Goal: Task Accomplishment & Management: Complete application form

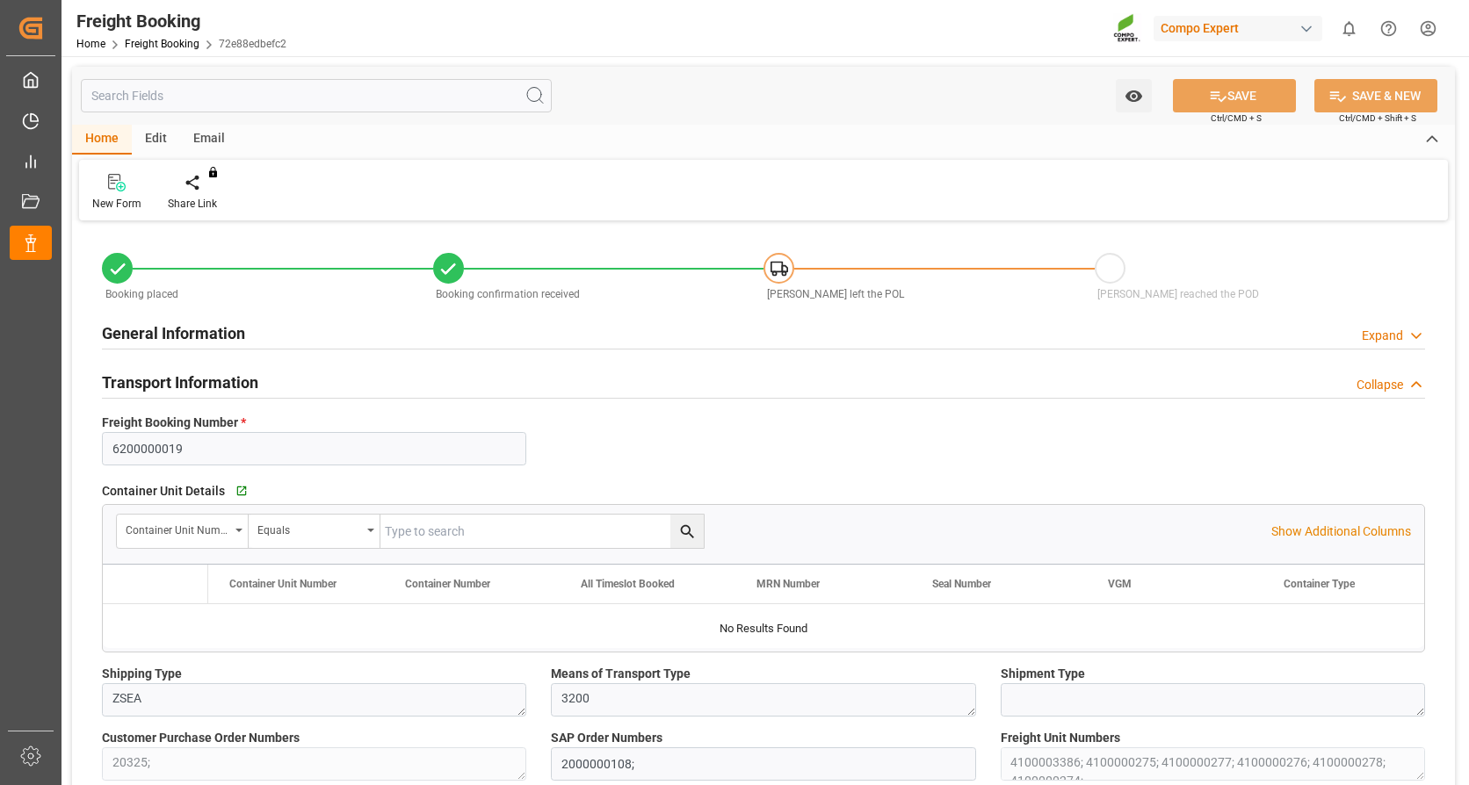
type input "Evergreen"
type input "Evergreen Marine Corp."
type input "9943279"
type input "NLRTM"
type input "THPAT"
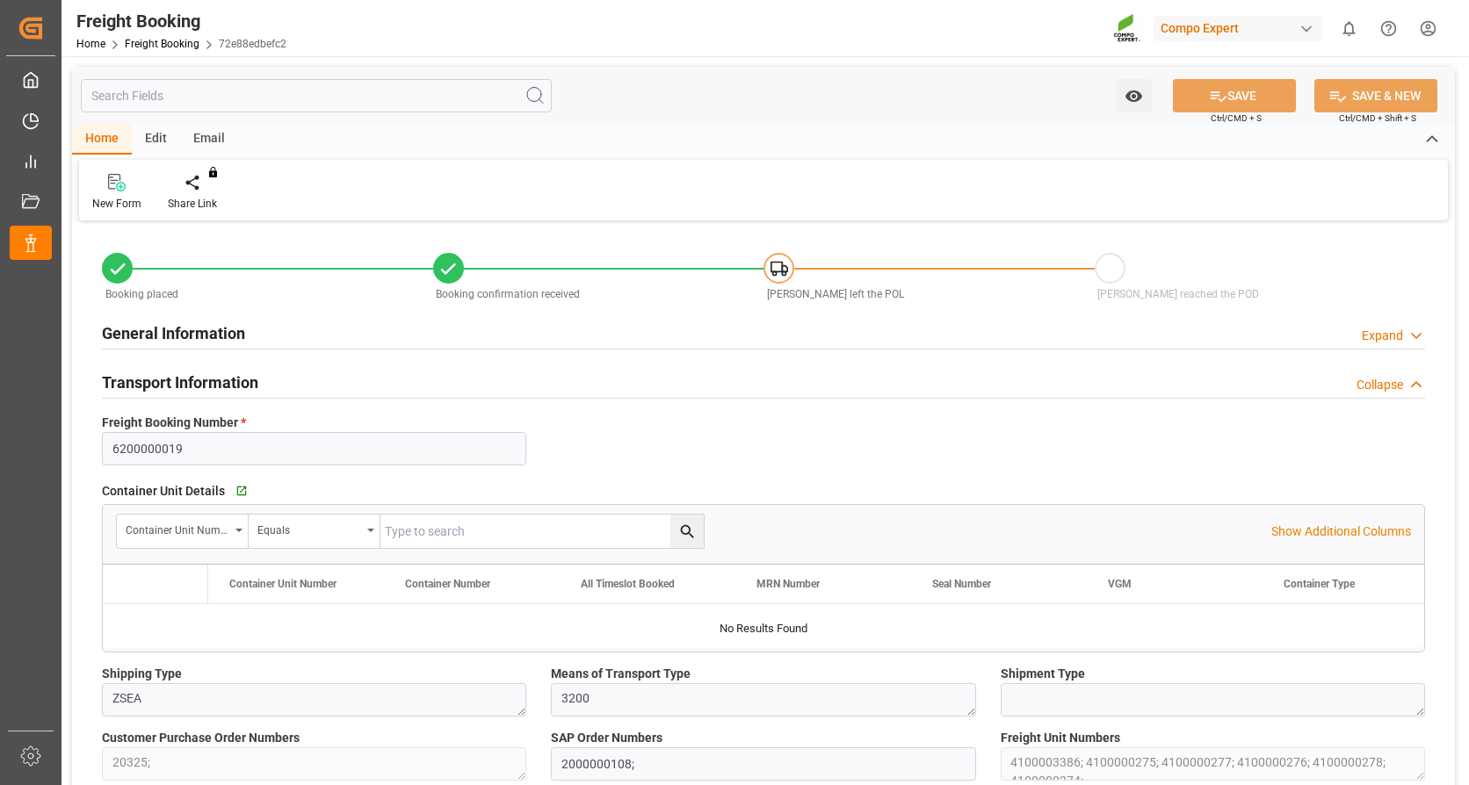
type input "0"
type input "262768"
type input "[DATE] 01:00"
type input "[DATE] 20:00"
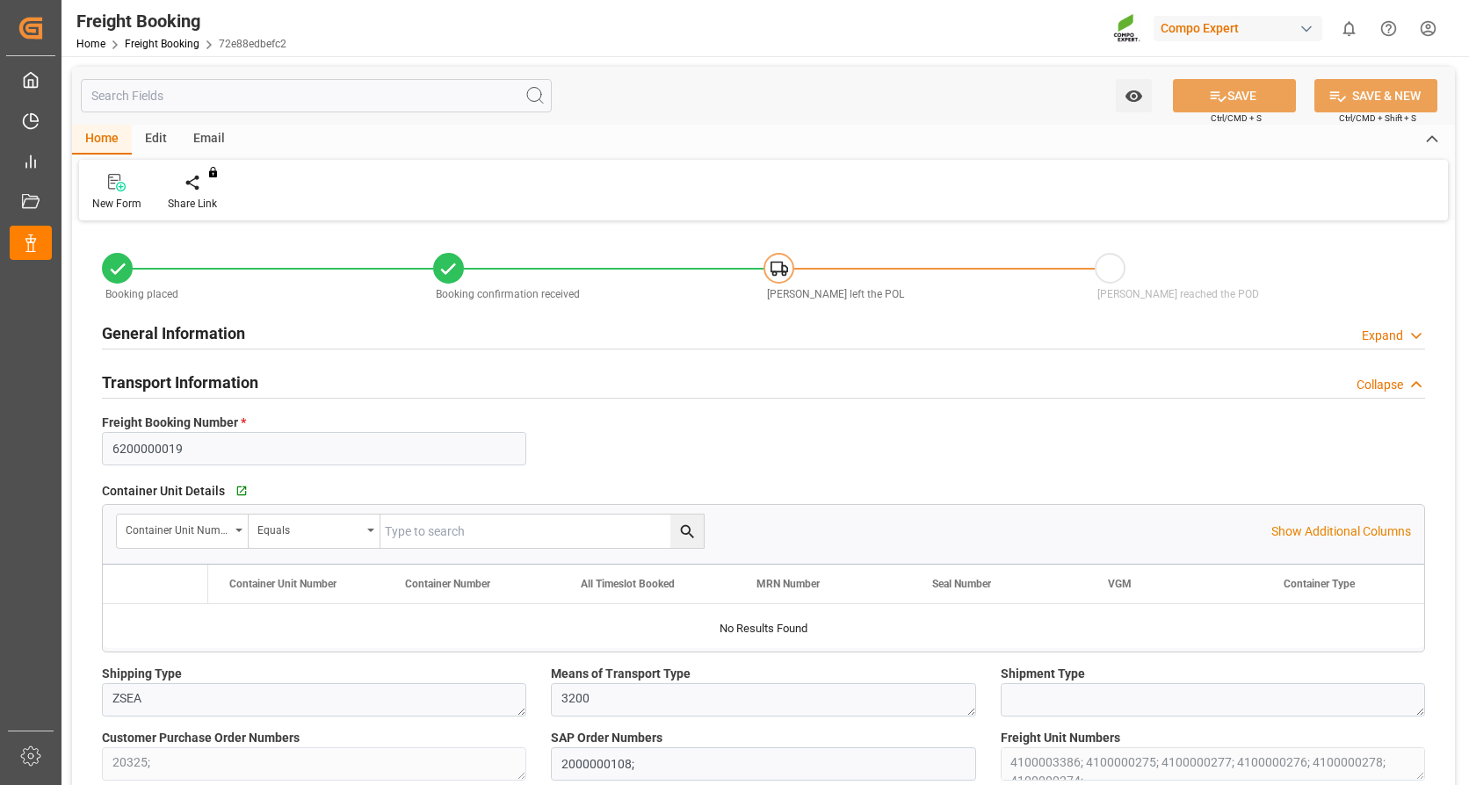
type input "[DATE] 00:01"
type input "[DATE] 12:00"
type input "[DATE] 09:01"
type input "[DATE] 13:18"
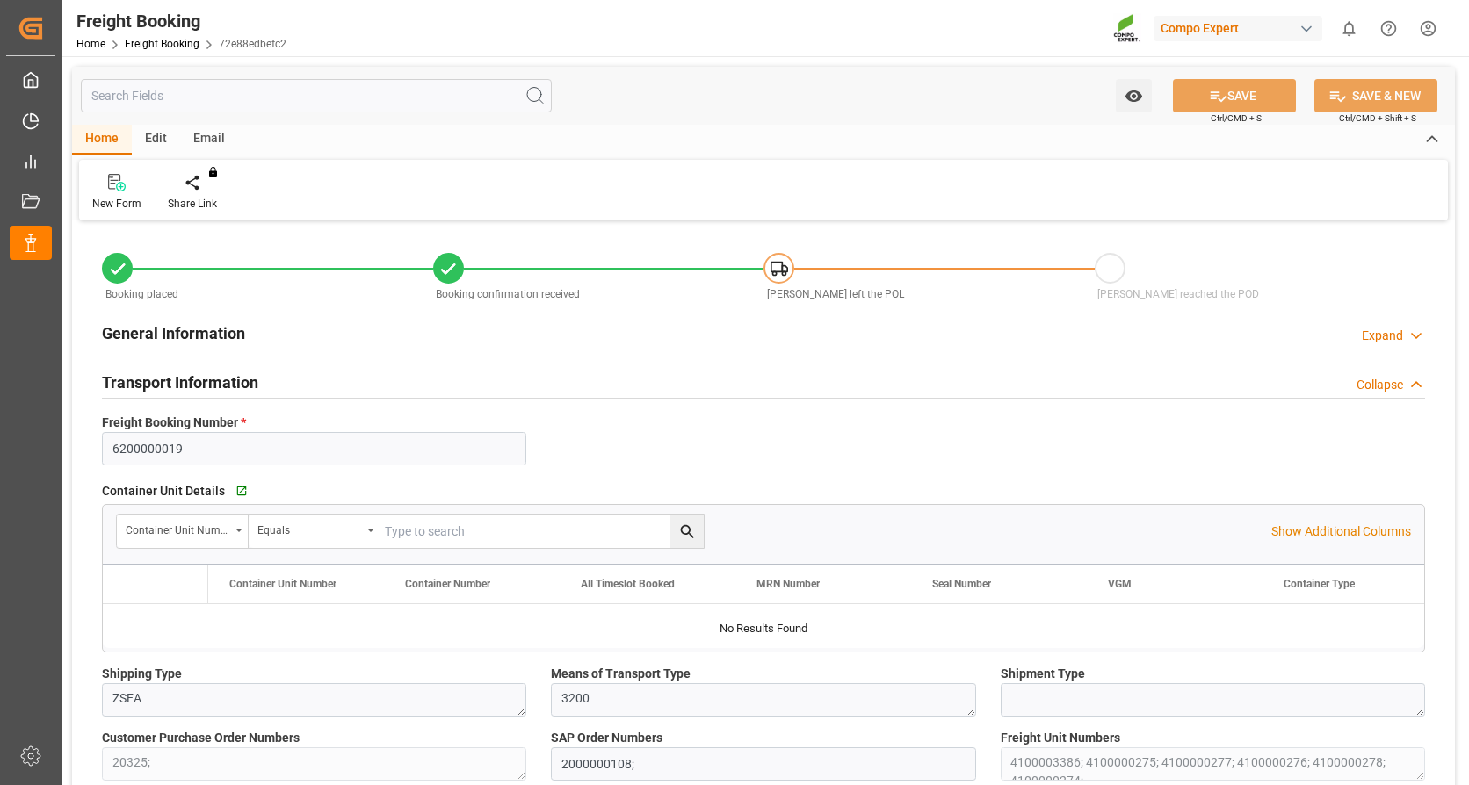
type input "[DATE] 16:03"
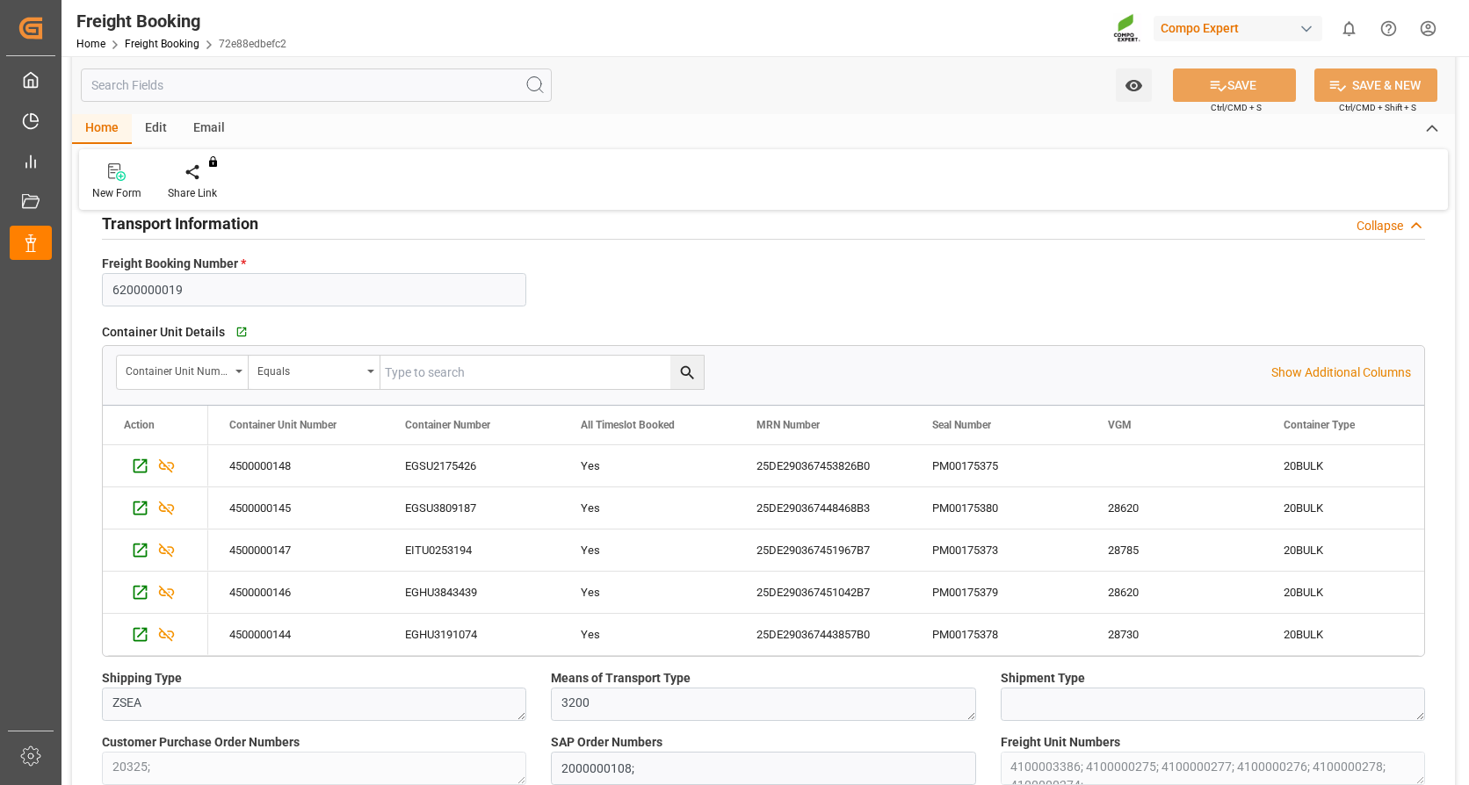
scroll to position [176, 0]
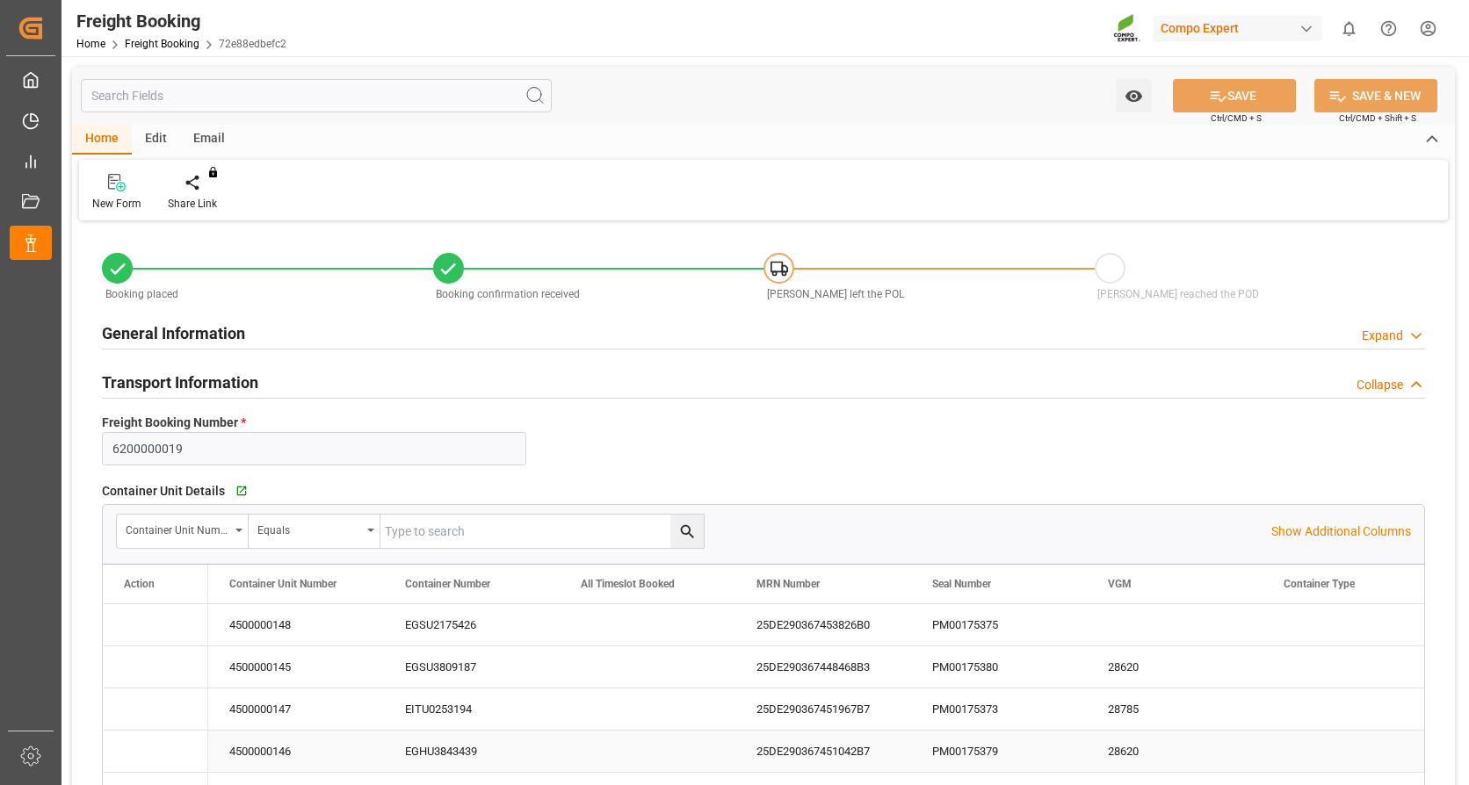
type input "Evergreen"
type input "Evergreen Marine Corp."
type input "9943279"
type input "NLRTM"
type input "THPAT"
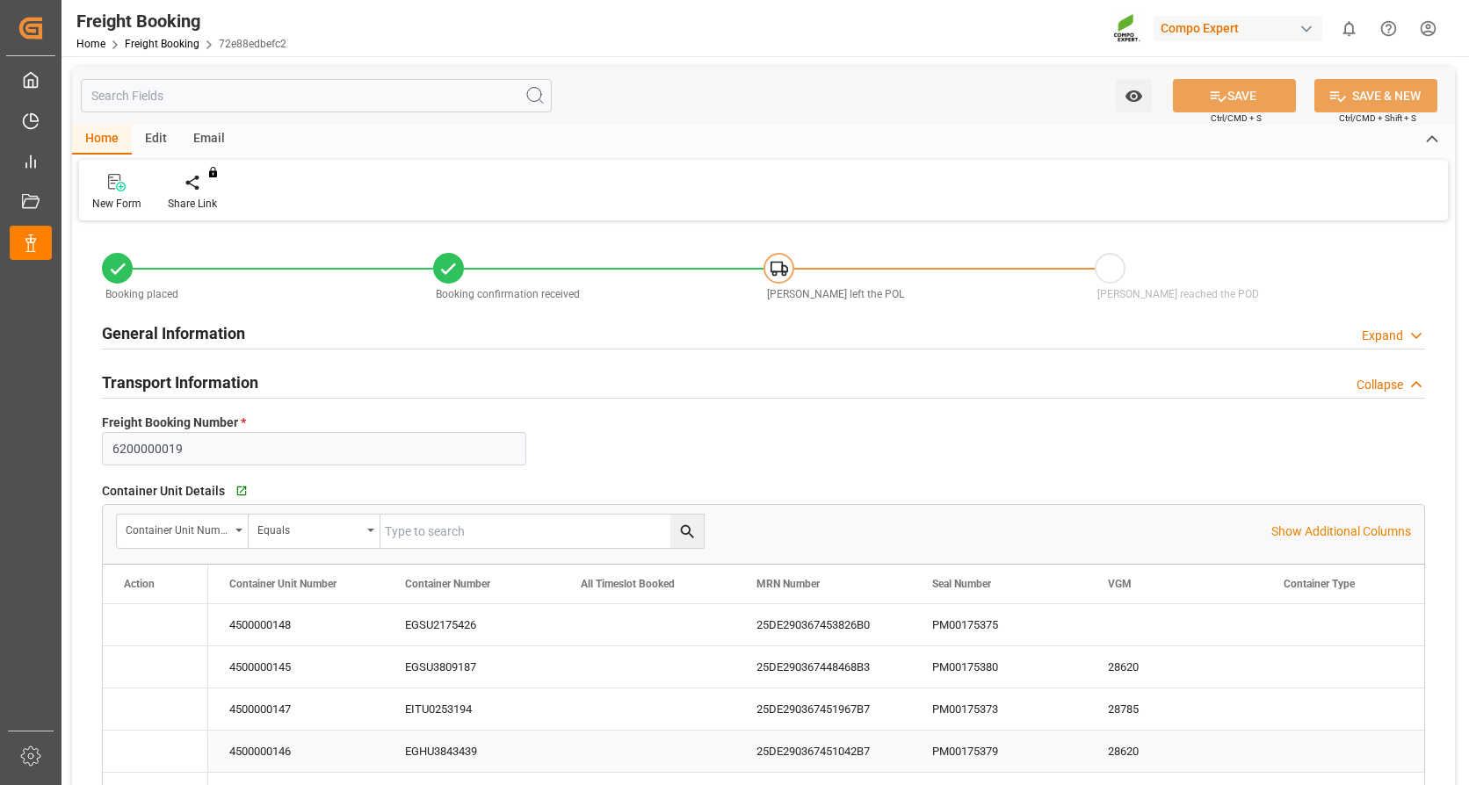
type input "0"
type input "262768"
type input "[DATE] 01:00"
type input "[DATE] 20:00"
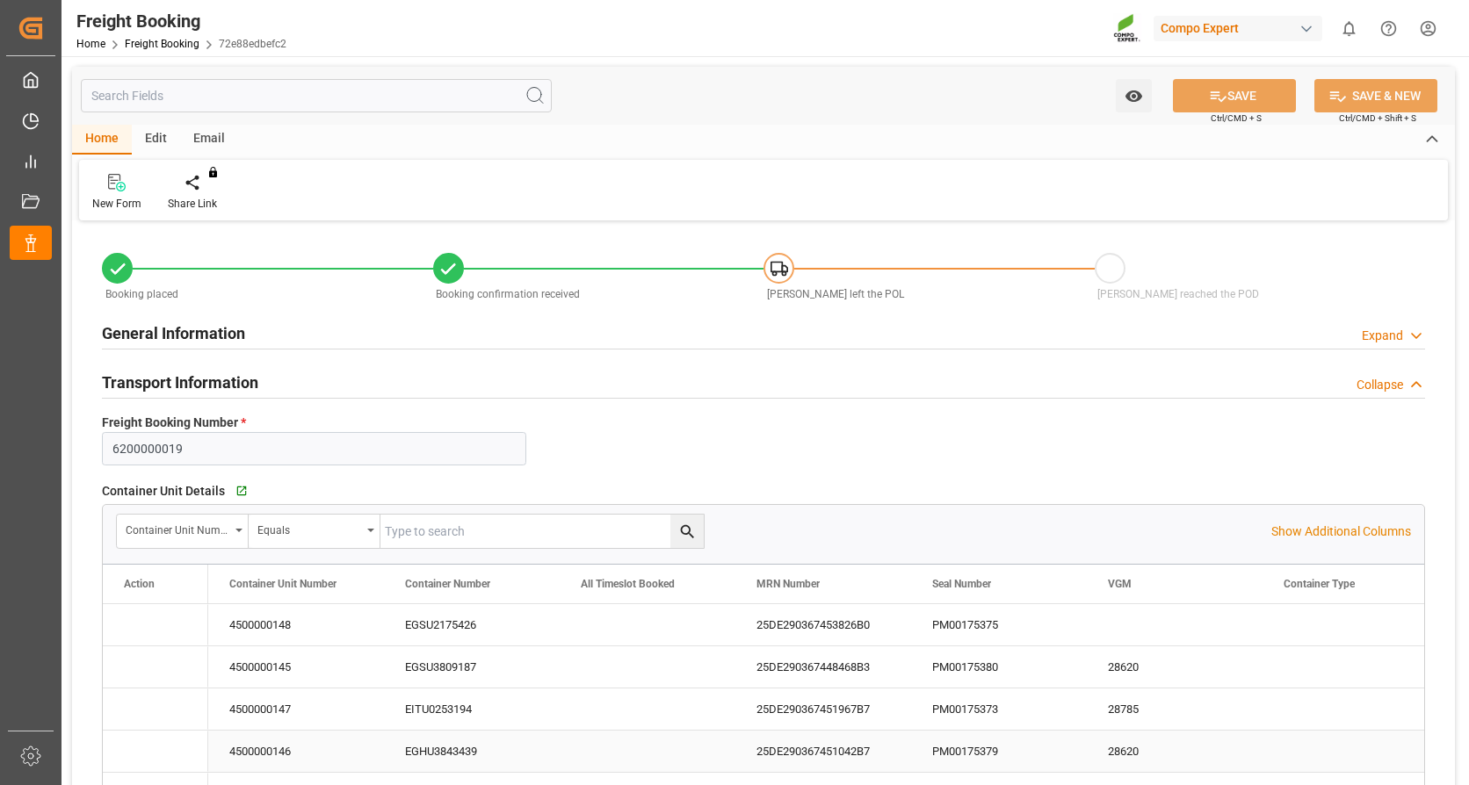
type input "[DATE] 00:01"
type input "[DATE] 12:00"
type input "[DATE] 09:01"
type input "[DATE] 13:18"
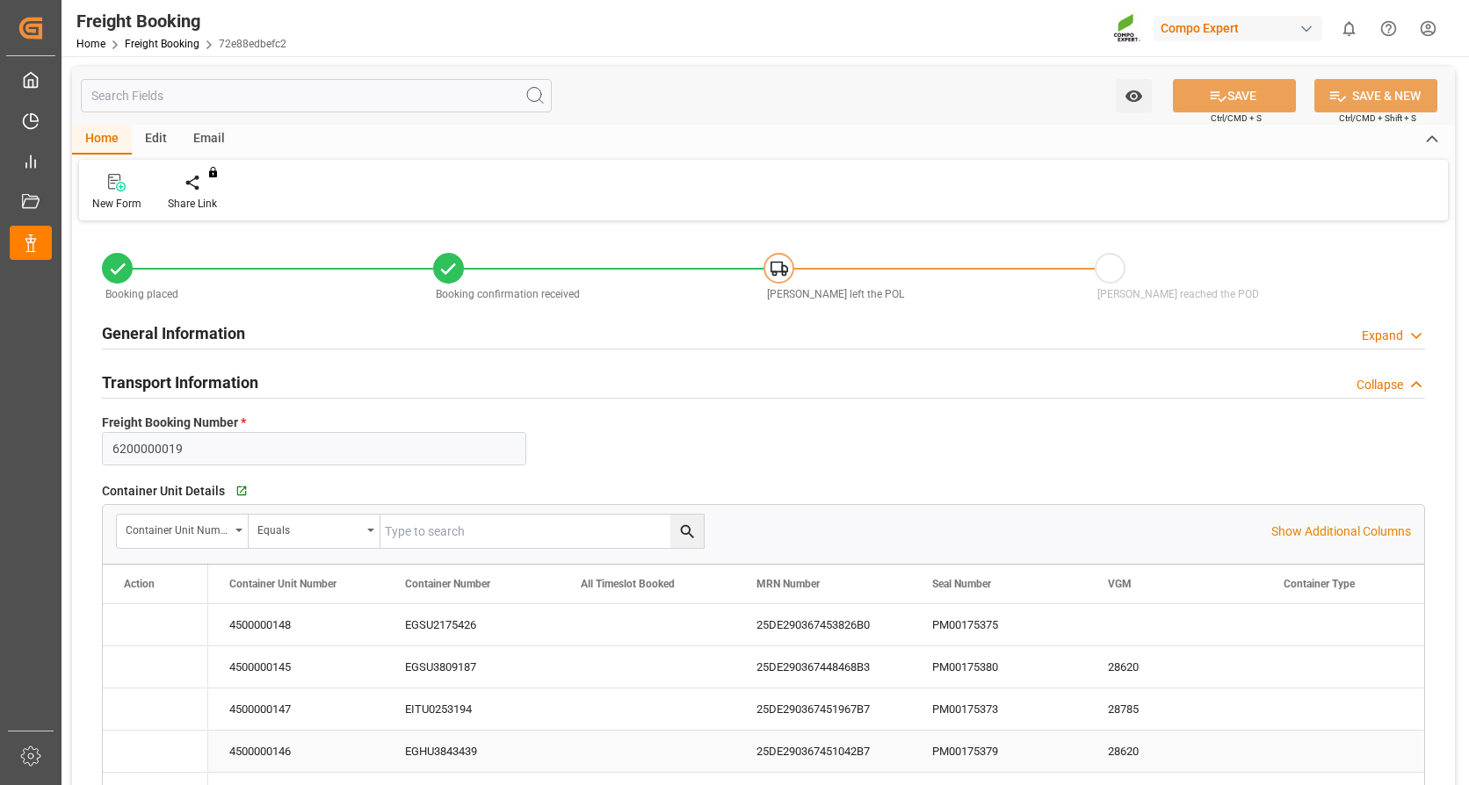
type input "[DATE] 16:03"
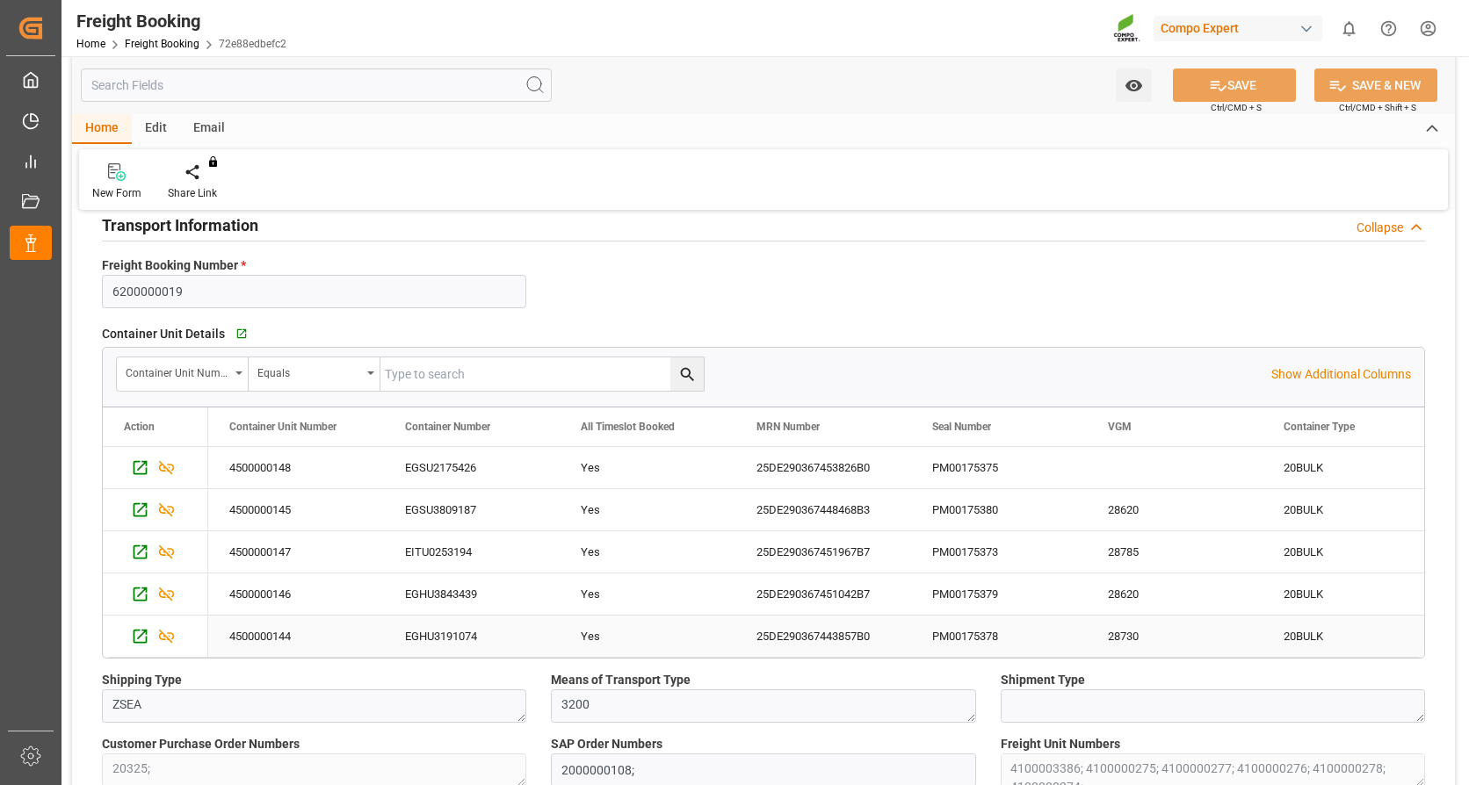
scroll to position [176, 0]
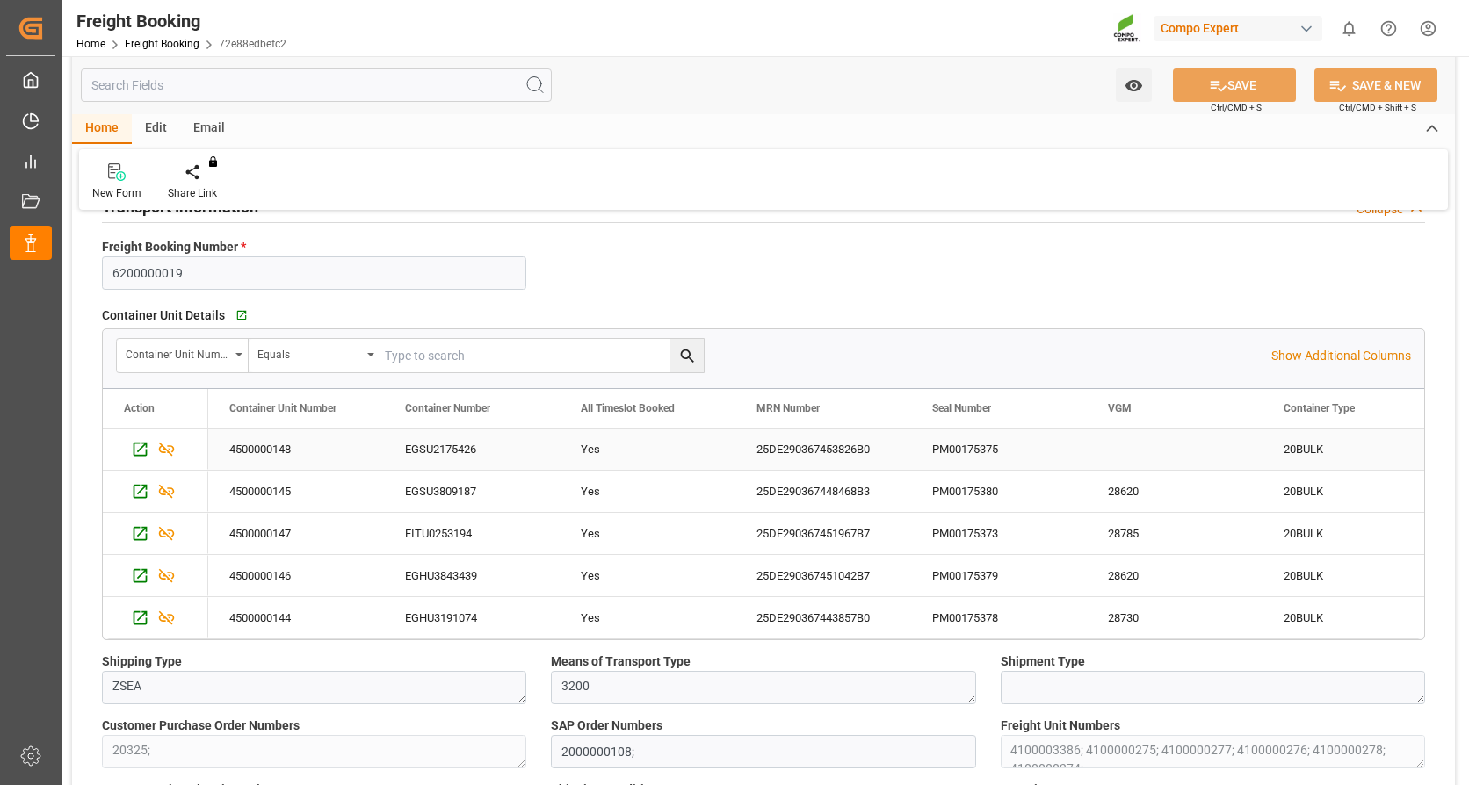
click at [959, 449] on div "PM00175375" at bounding box center [999, 449] width 176 height 41
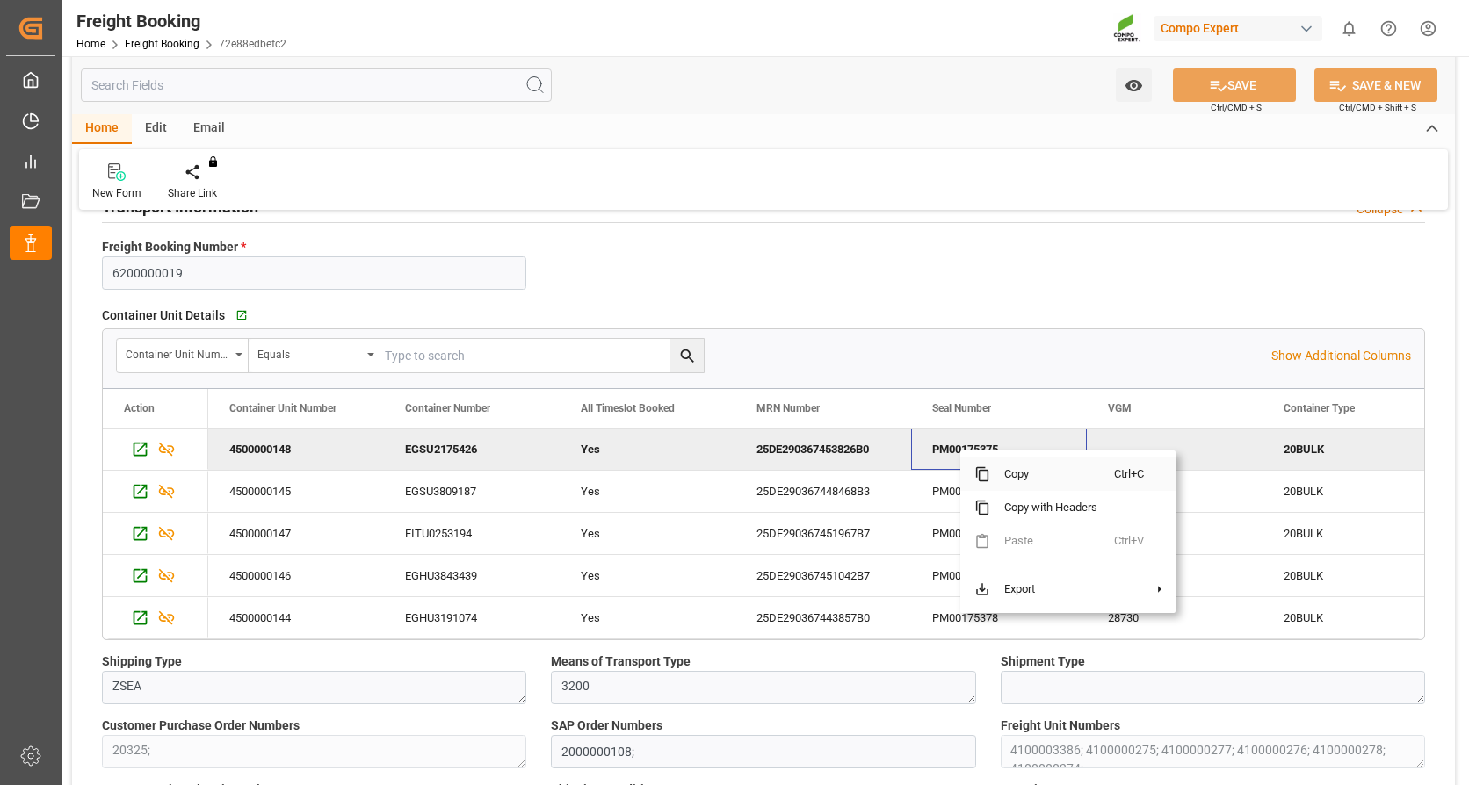
click at [1003, 477] on span "Copy" at bounding box center [1052, 474] width 124 height 33
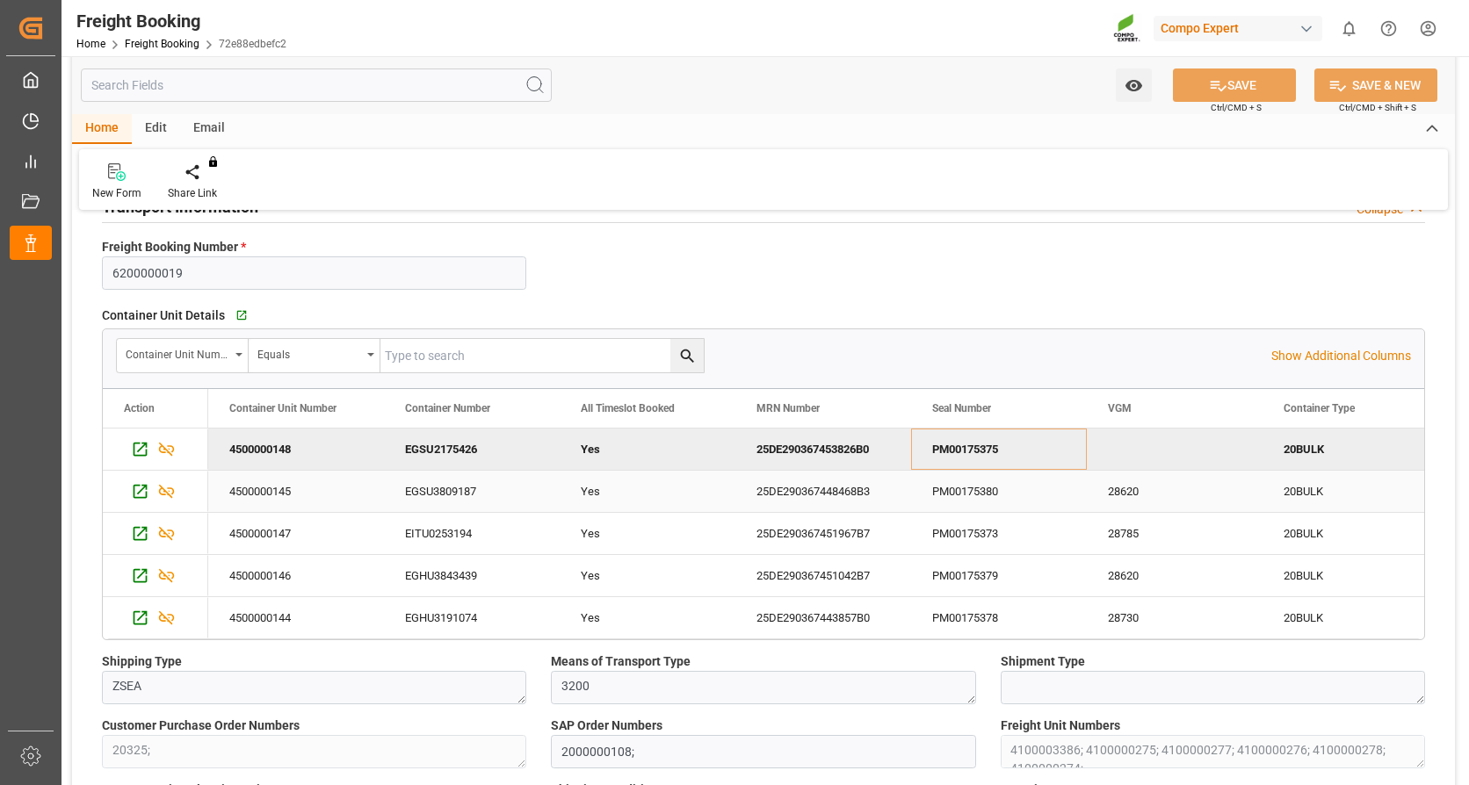
click at [969, 490] on div "PM00175380" at bounding box center [999, 491] width 176 height 41
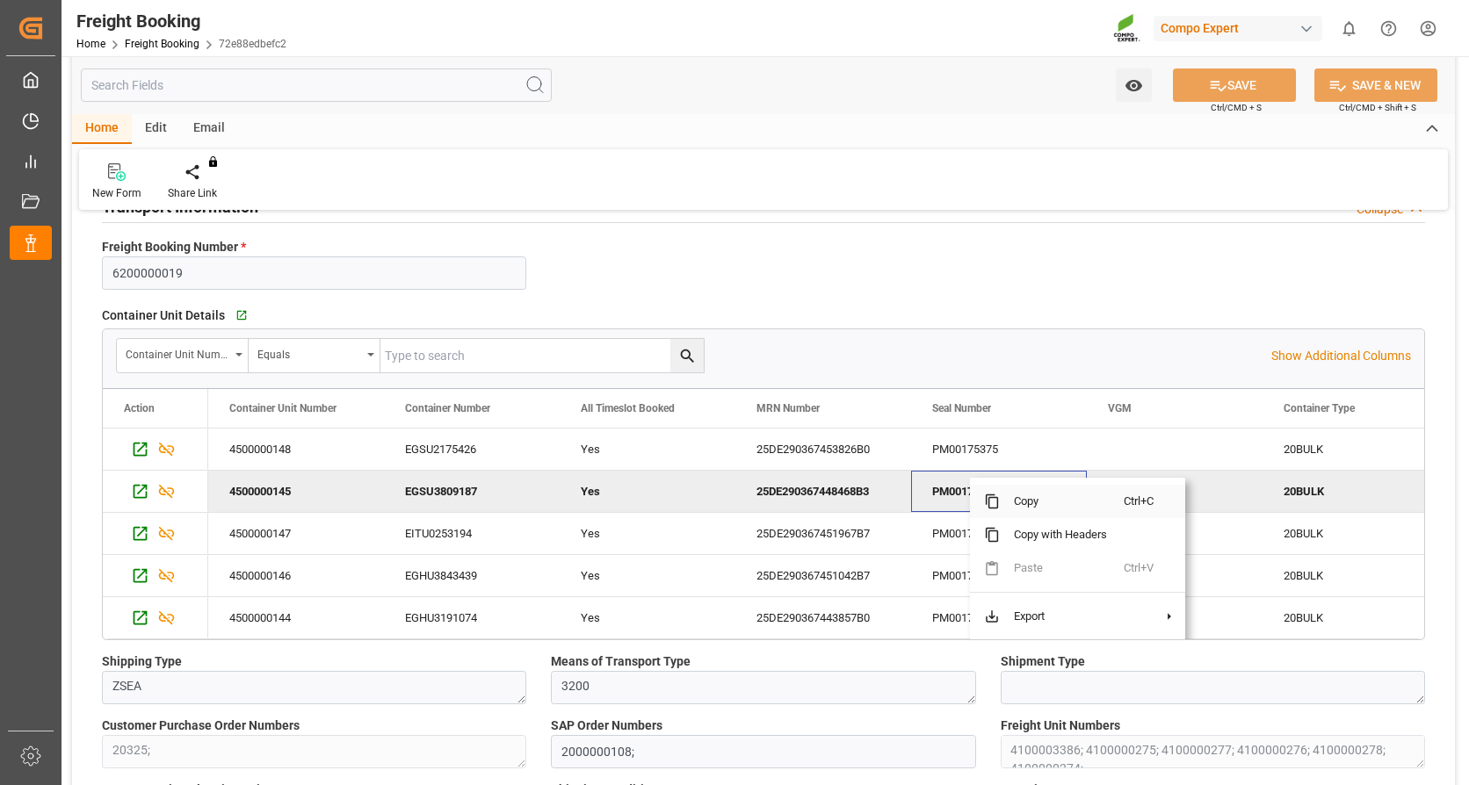
click at [1011, 504] on span "Copy" at bounding box center [1062, 501] width 124 height 33
click at [987, 525] on div "PM00175373" at bounding box center [999, 533] width 176 height 41
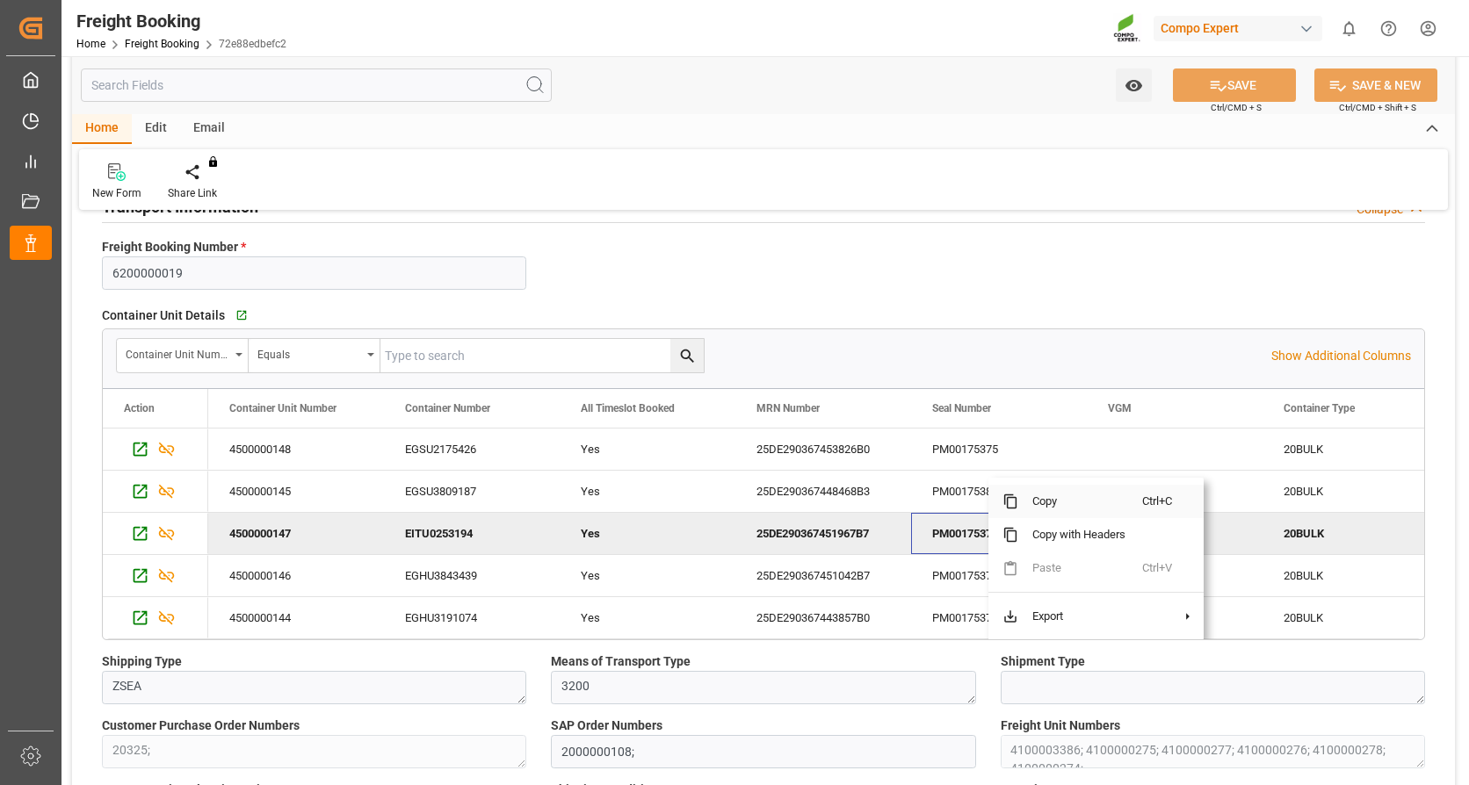
click at [1057, 498] on span "Copy" at bounding box center [1080, 501] width 124 height 33
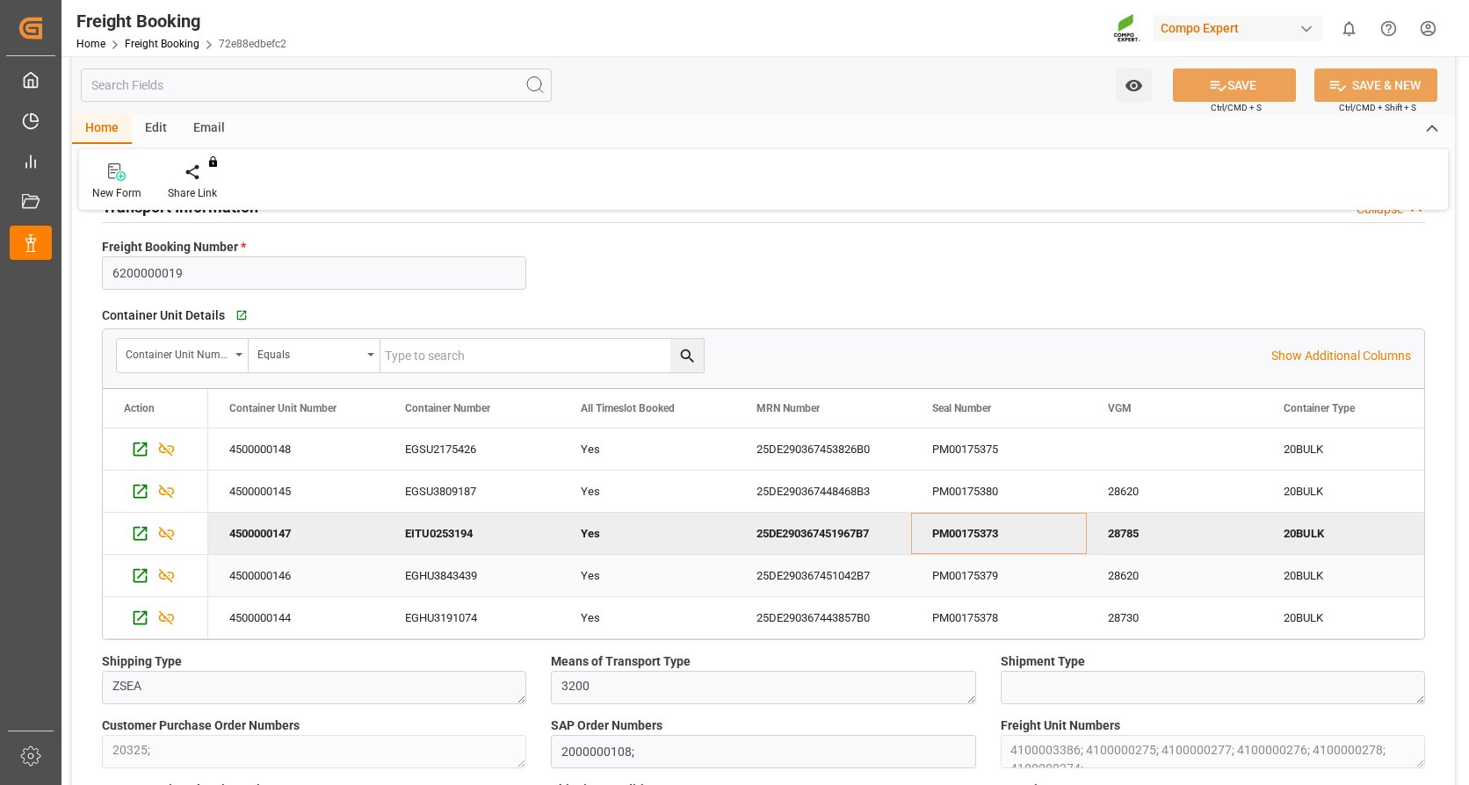
click at [966, 565] on div "PM00175379" at bounding box center [999, 575] width 176 height 41
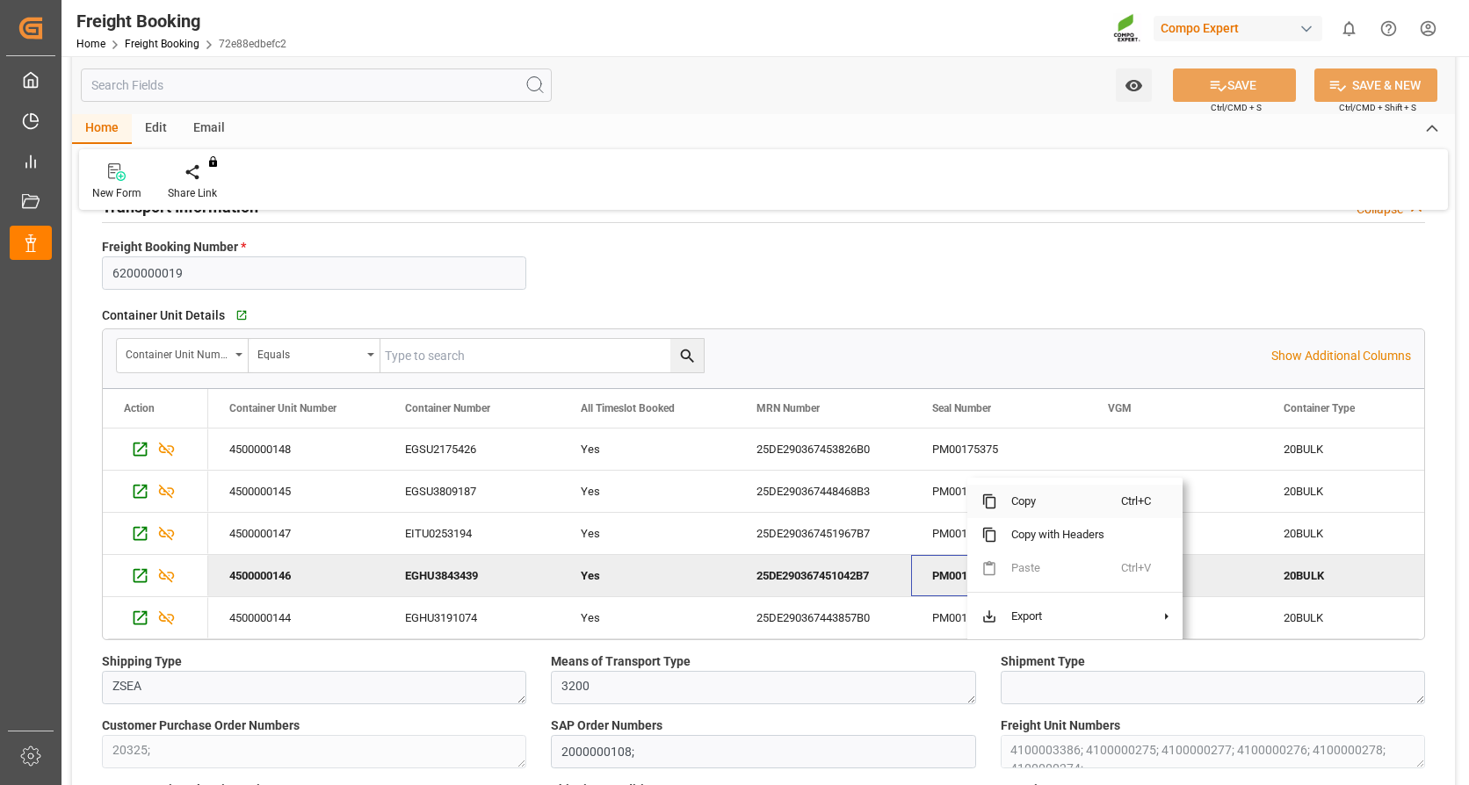
click at [1035, 509] on span "Copy" at bounding box center [1059, 501] width 124 height 33
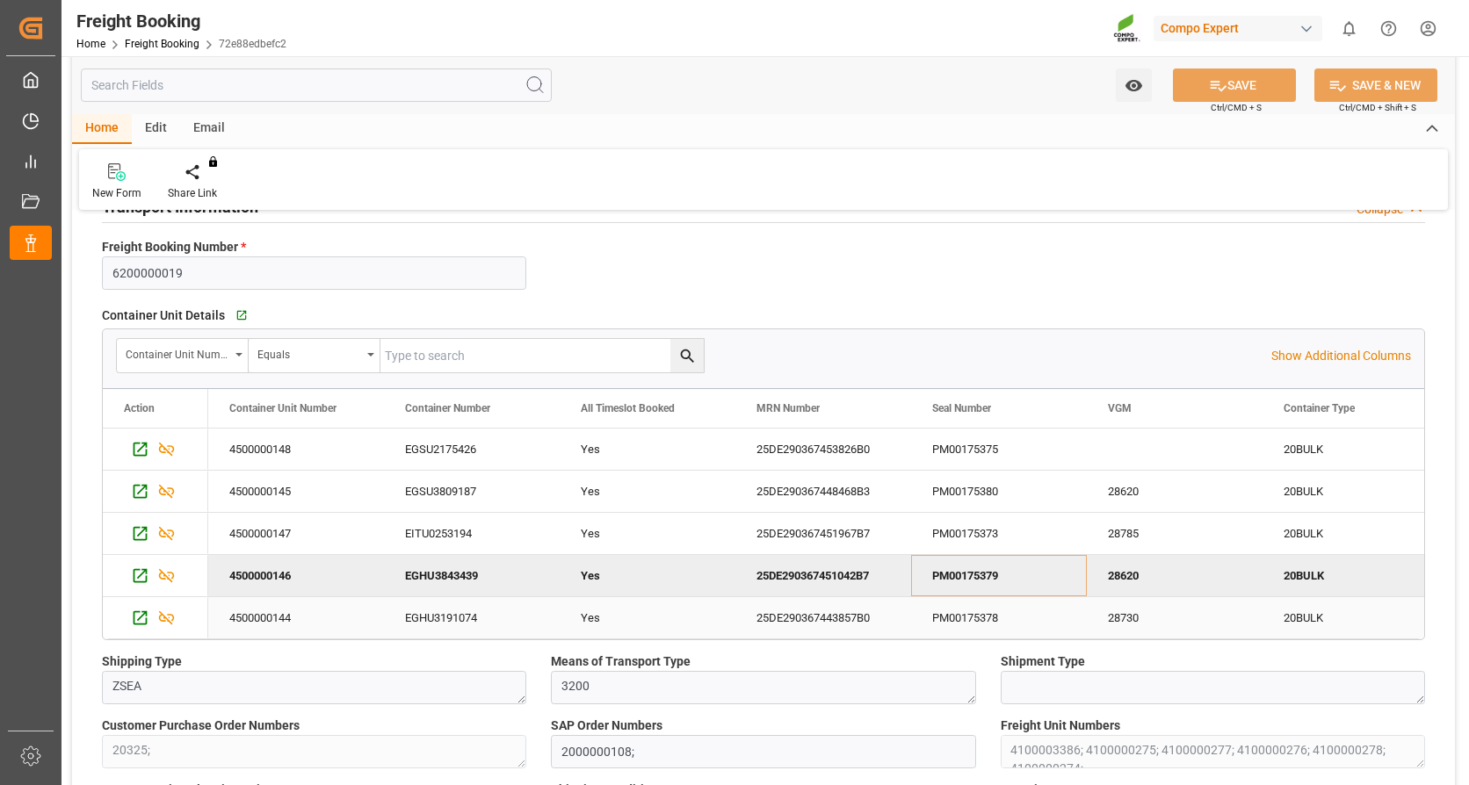
click at [968, 612] on div "PM00175378" at bounding box center [999, 617] width 176 height 41
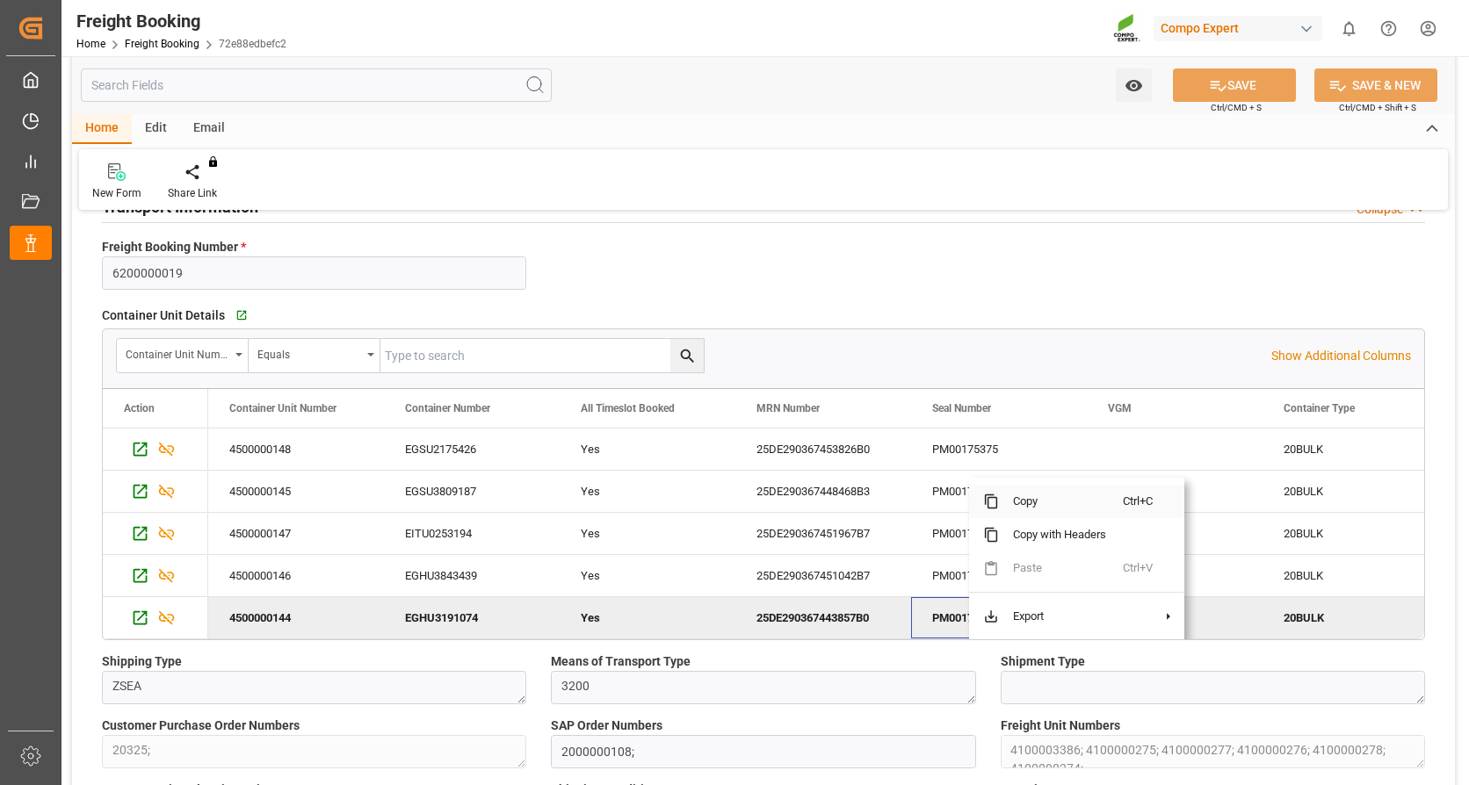
click at [1041, 501] on span "Copy" at bounding box center [1061, 501] width 124 height 33
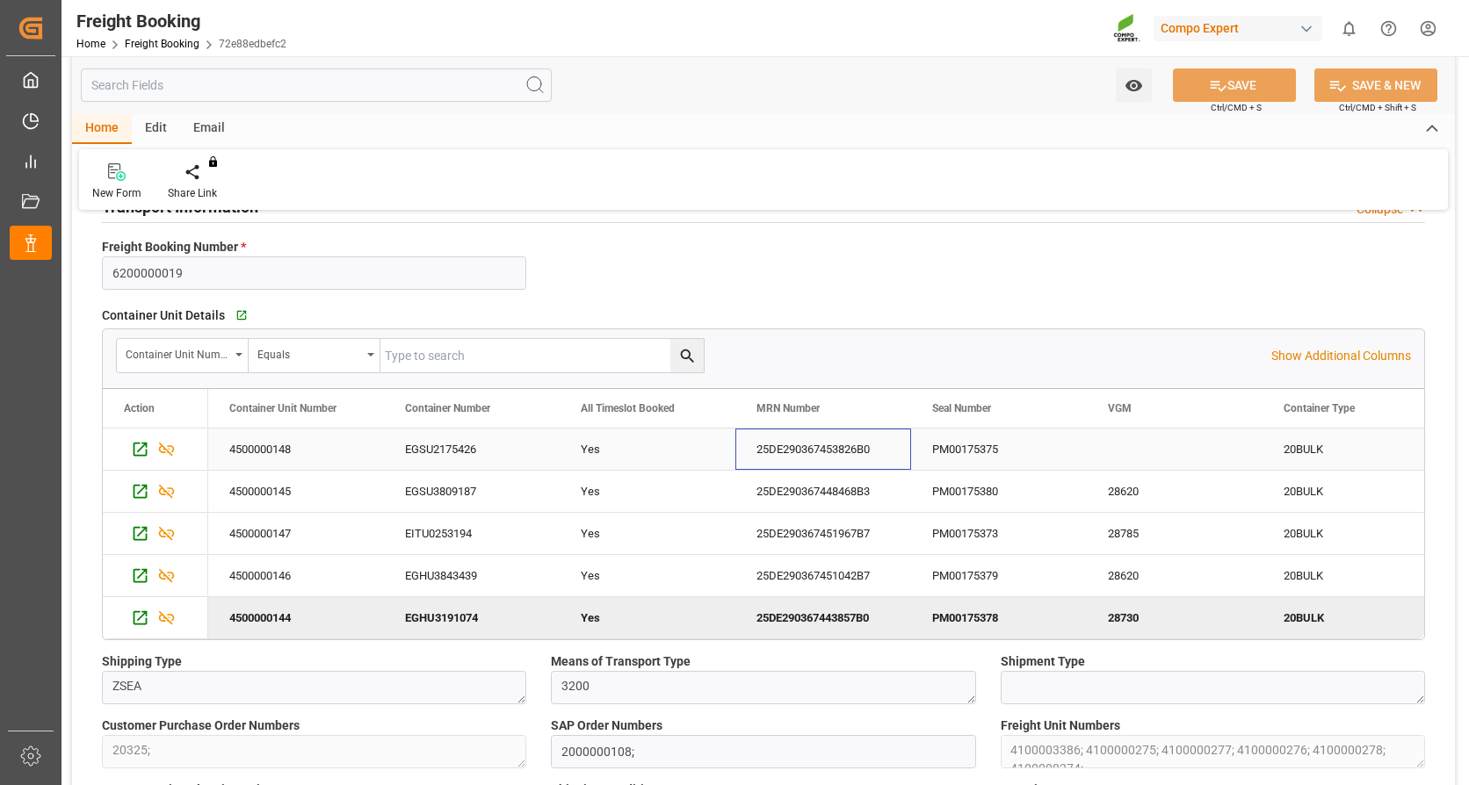
click at [852, 447] on div "25DE290367453826B0" at bounding box center [823, 449] width 176 height 41
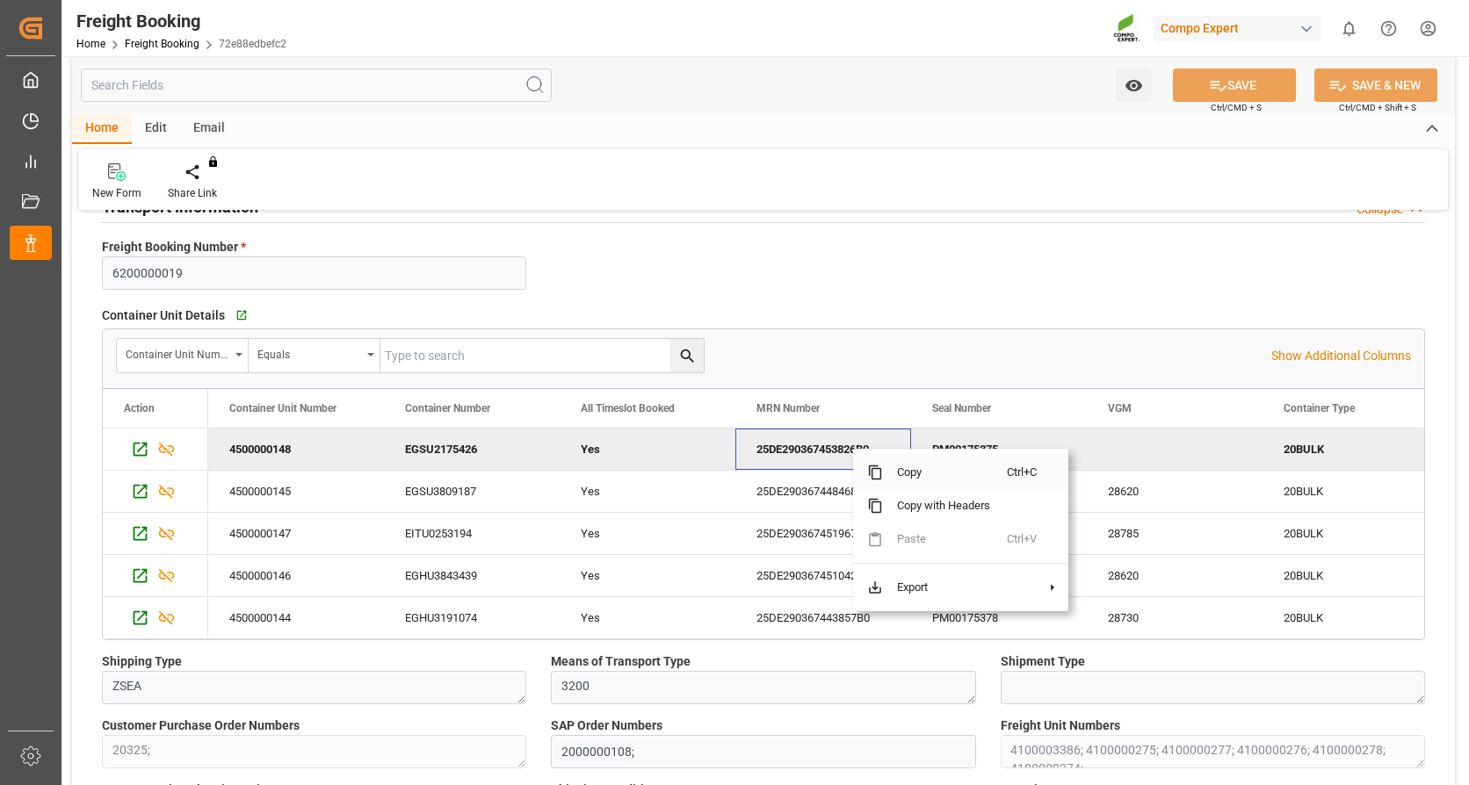
click at [900, 469] on span "Copy" at bounding box center [945, 472] width 124 height 33
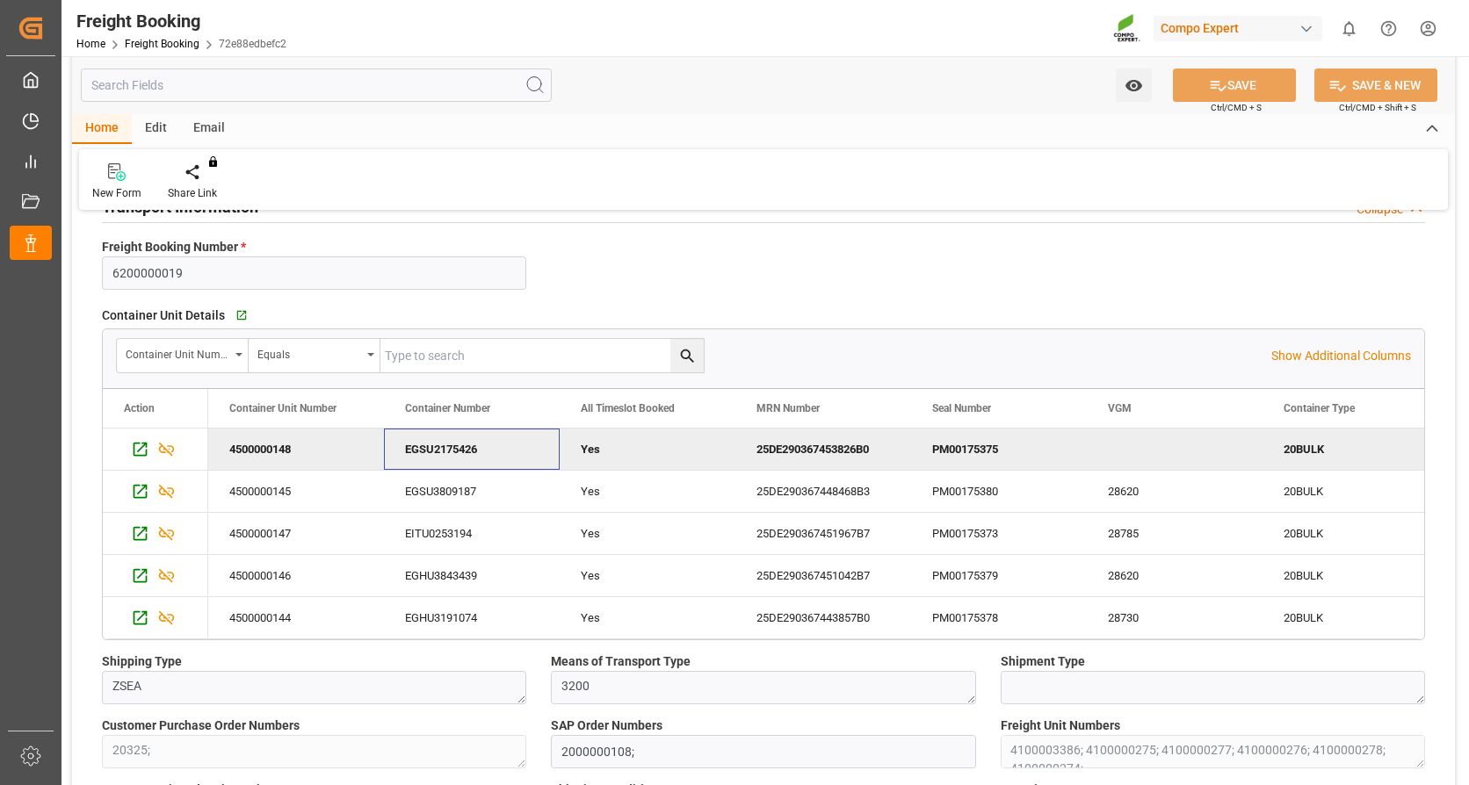
click at [468, 444] on div "EGSU2175426" at bounding box center [472, 449] width 176 height 41
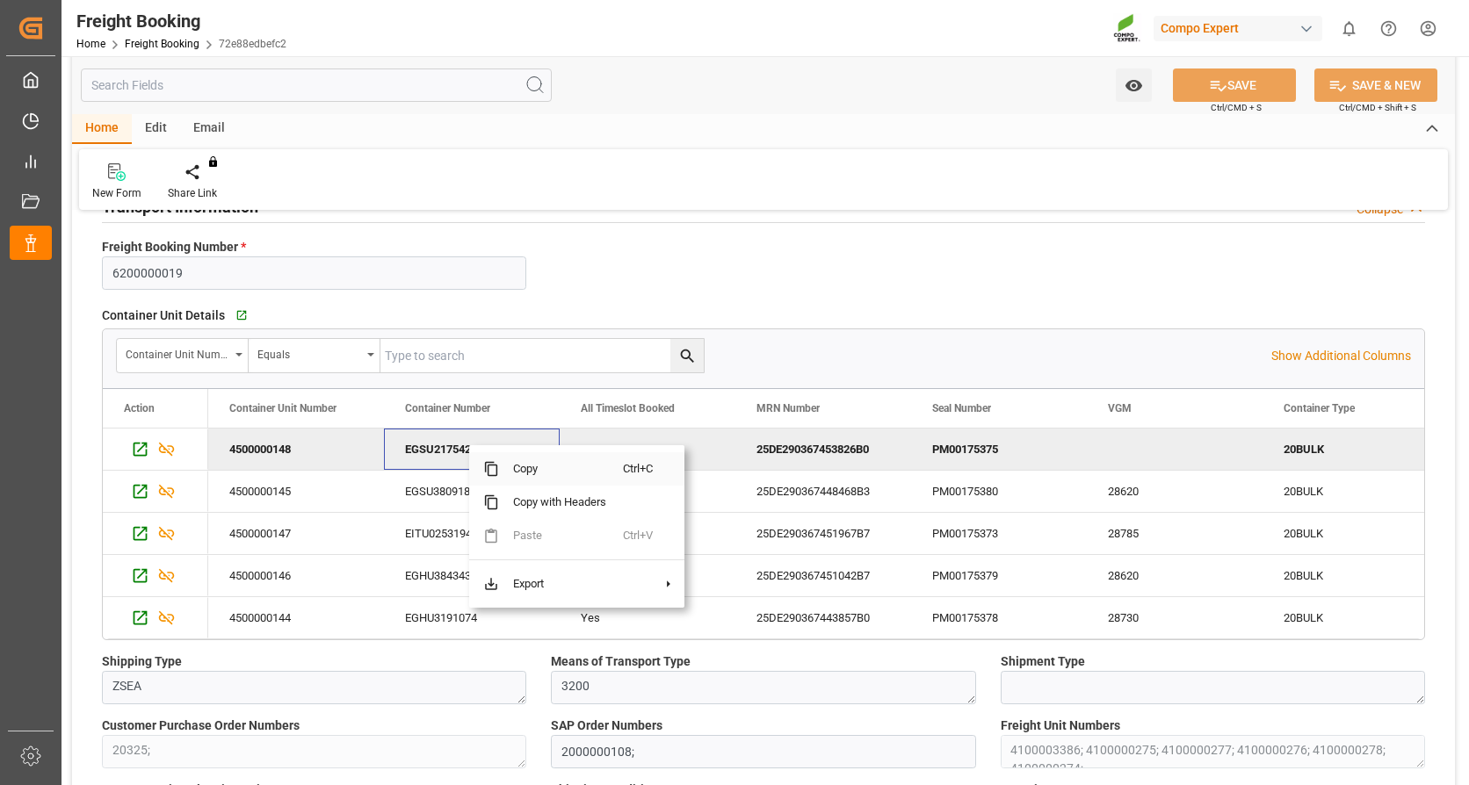
click at [513, 475] on span "Copy" at bounding box center [561, 468] width 124 height 33
click at [829, 481] on div "25DE290367448468B3" at bounding box center [823, 491] width 176 height 41
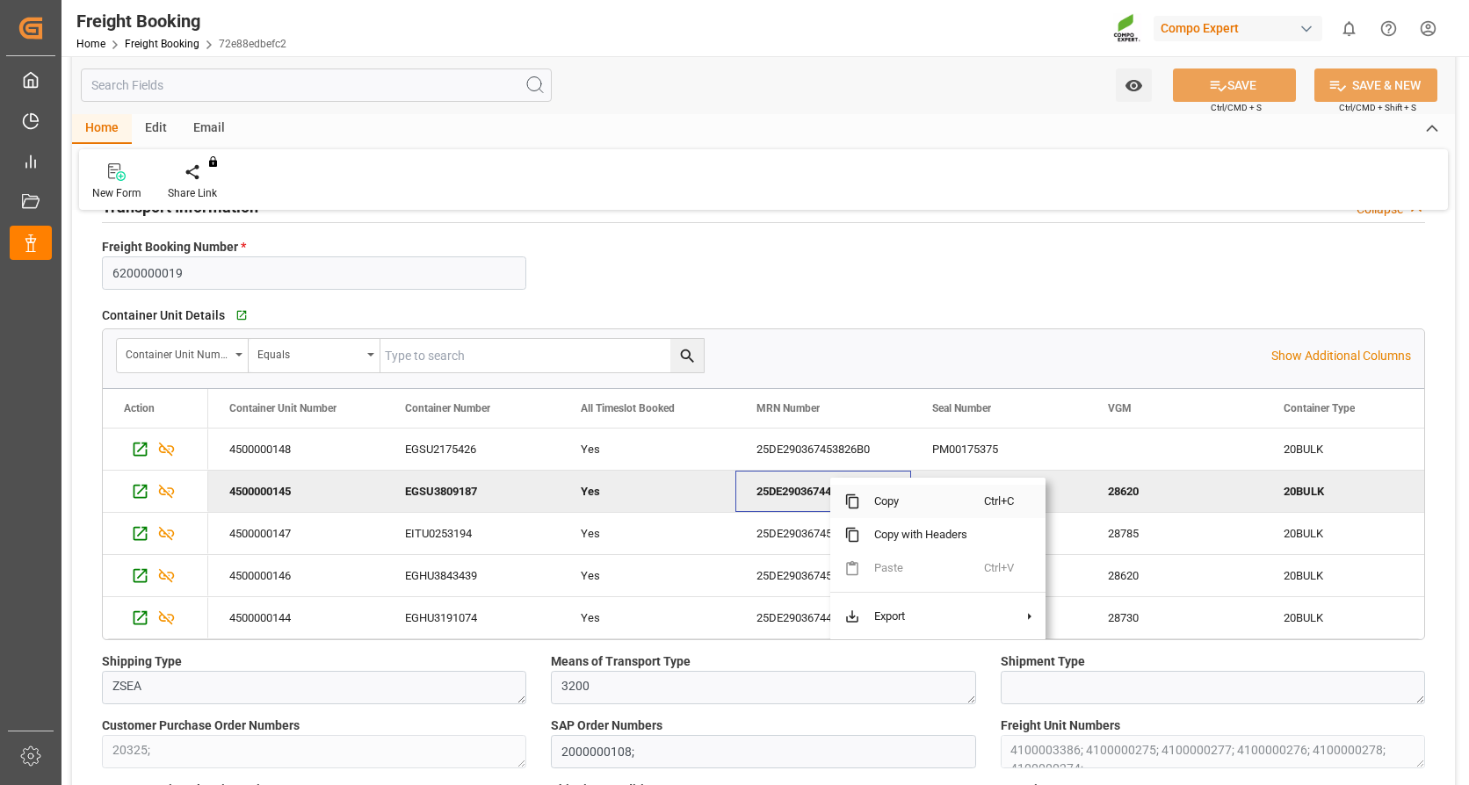
click at [879, 502] on span "Copy" at bounding box center [922, 501] width 124 height 33
click at [430, 484] on div "EGSU3809187" at bounding box center [472, 491] width 176 height 41
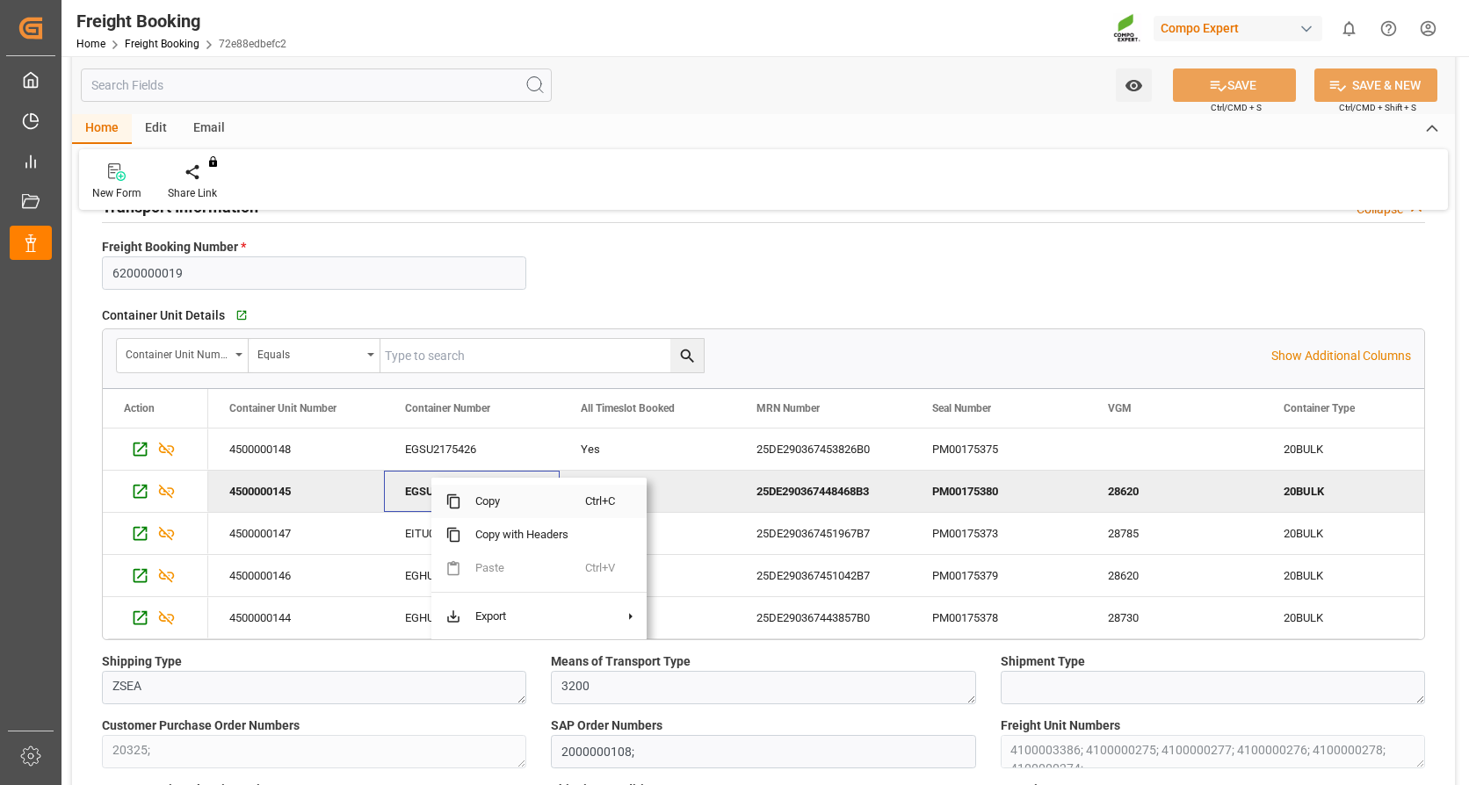
click at [485, 498] on span "Copy" at bounding box center [523, 501] width 124 height 33
click at [823, 535] on div "25DE290367451967B7" at bounding box center [823, 533] width 176 height 41
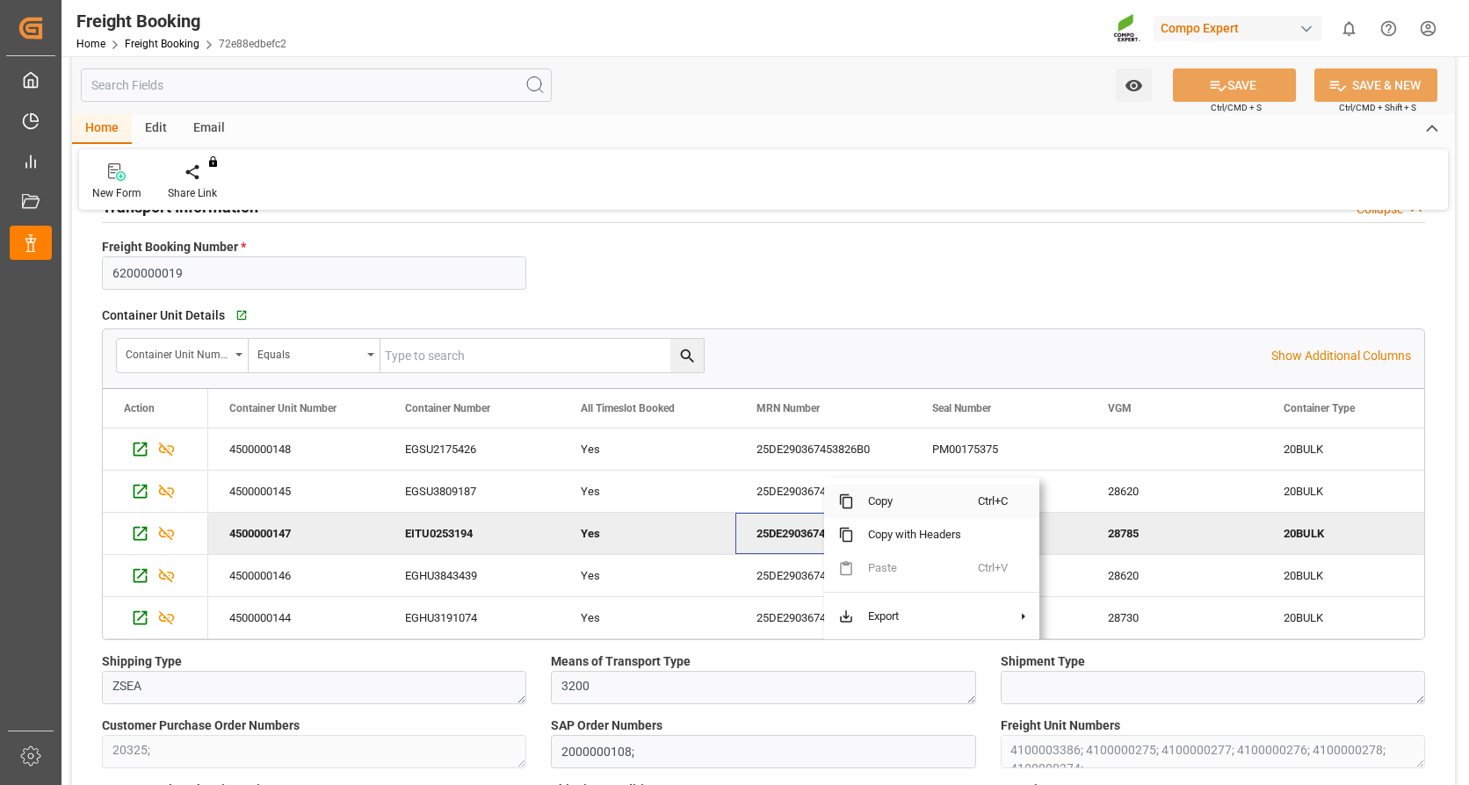
click at [870, 500] on span "Copy" at bounding box center [916, 501] width 124 height 33
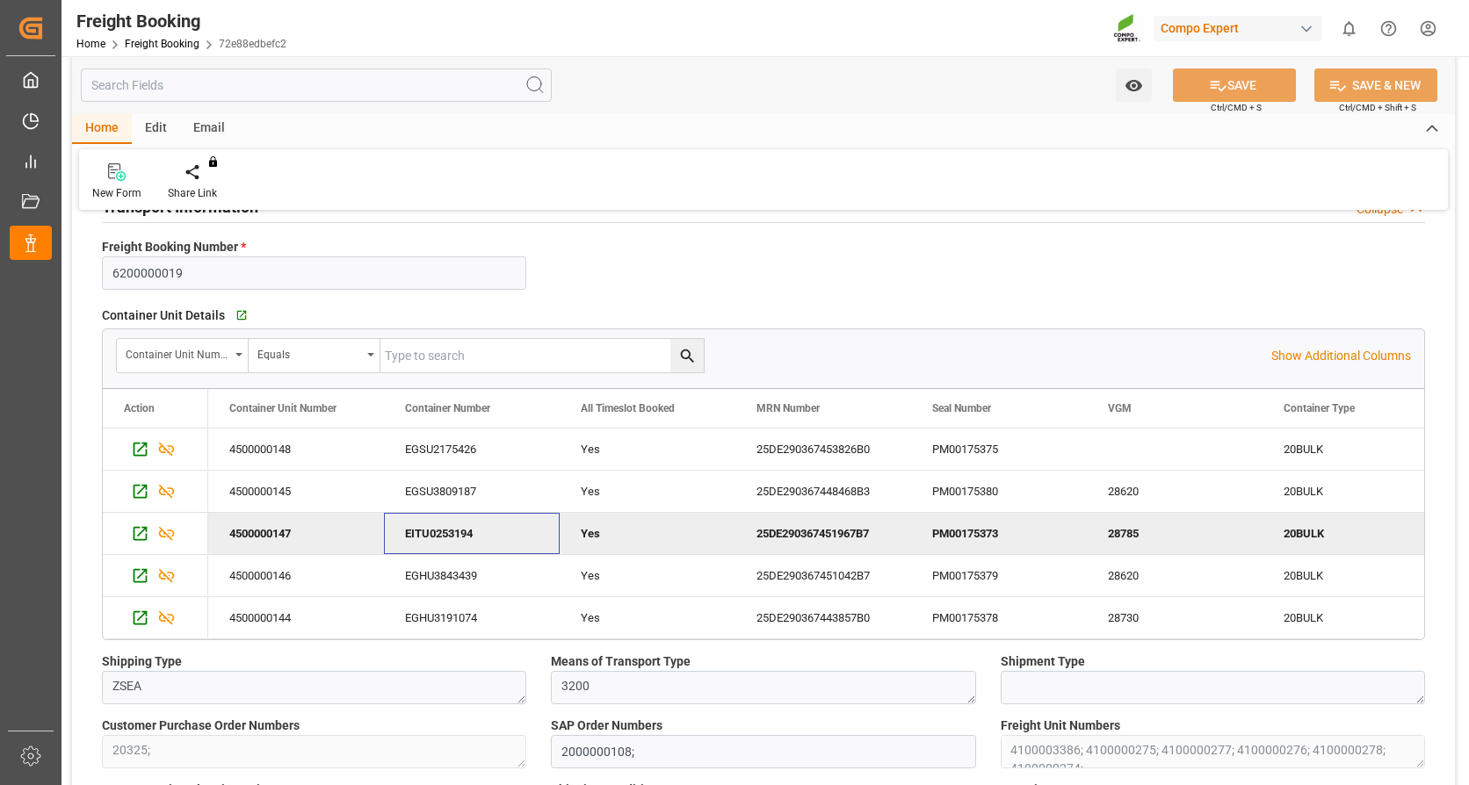
click at [445, 523] on div "EITU0253194" at bounding box center [472, 533] width 176 height 41
click at [504, 498] on span "Copy" at bounding box center [537, 501] width 124 height 33
click at [813, 570] on div "25DE290367451042B7" at bounding box center [823, 575] width 176 height 41
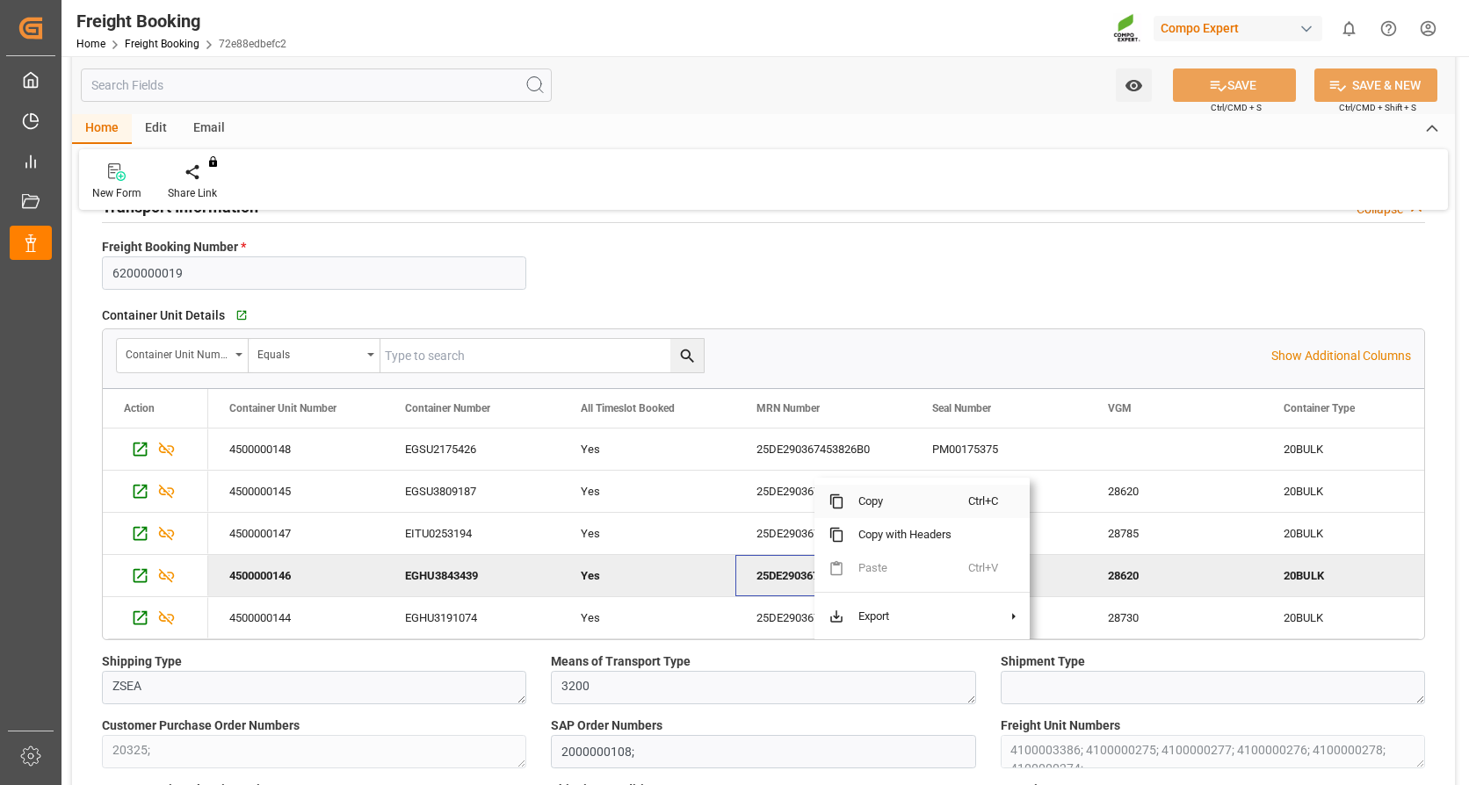
click at [859, 506] on span "Copy" at bounding box center [906, 501] width 124 height 33
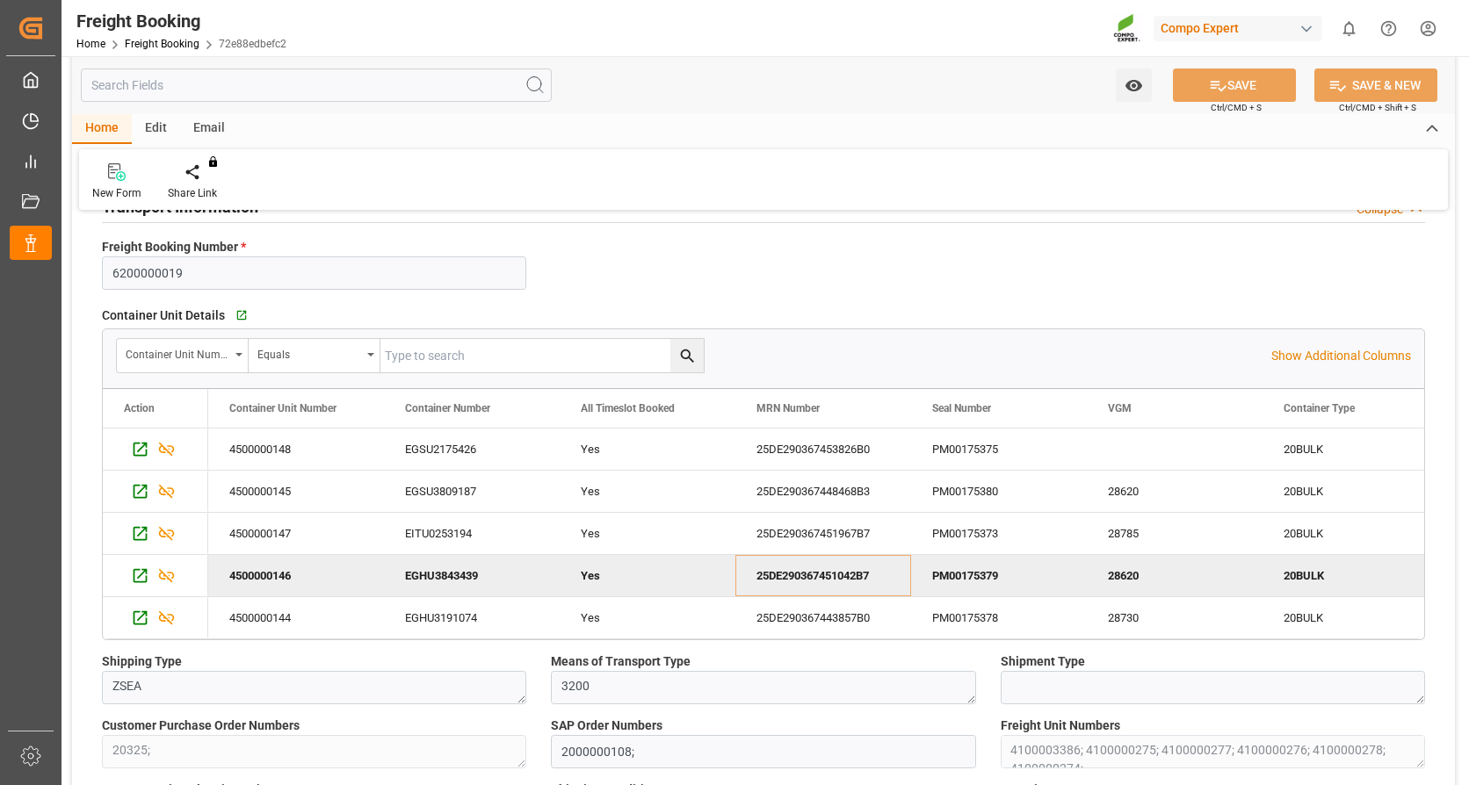
click at [414, 573] on div "EGHU3843439" at bounding box center [472, 575] width 176 height 41
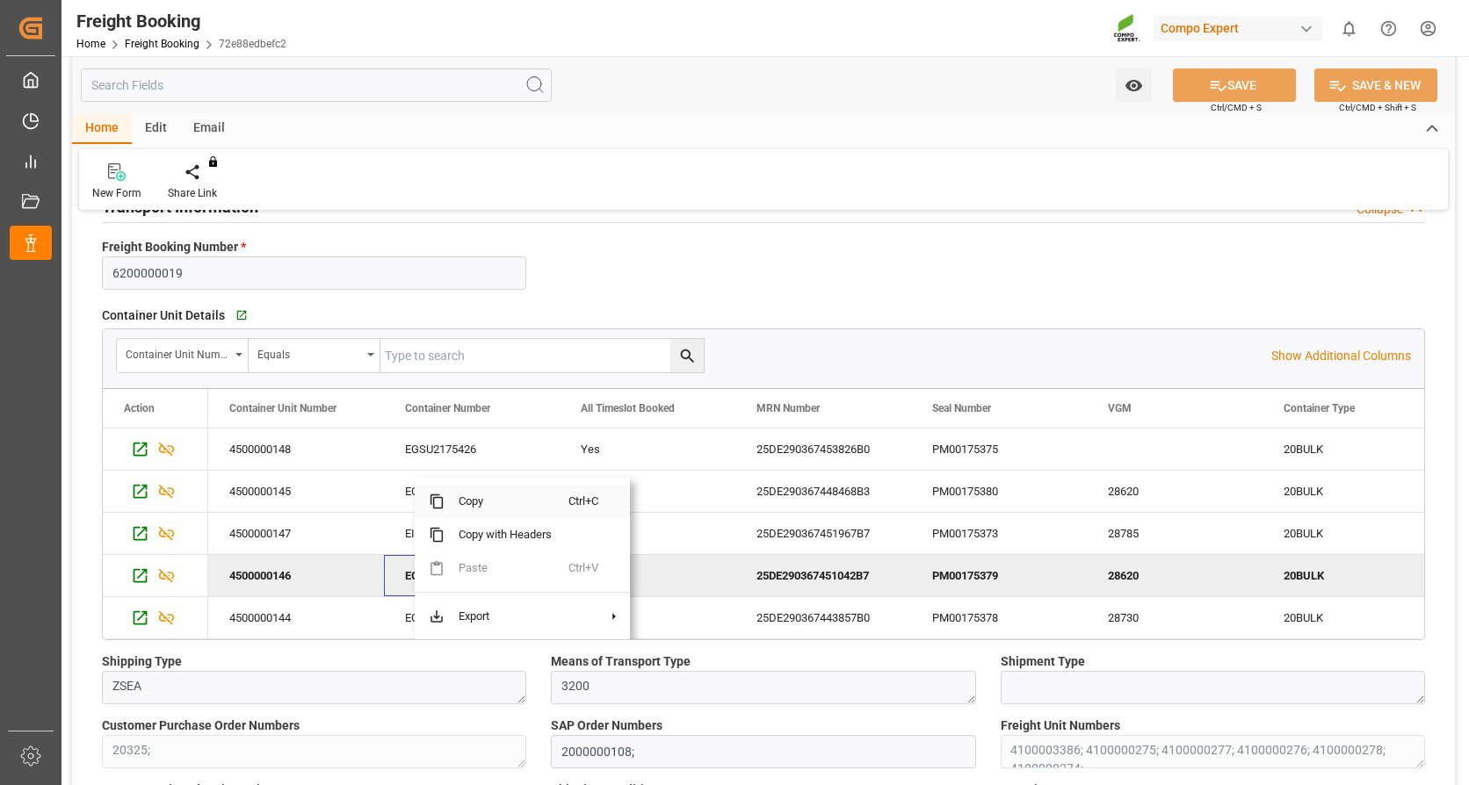
click at [495, 496] on span "Copy" at bounding box center [507, 501] width 124 height 33
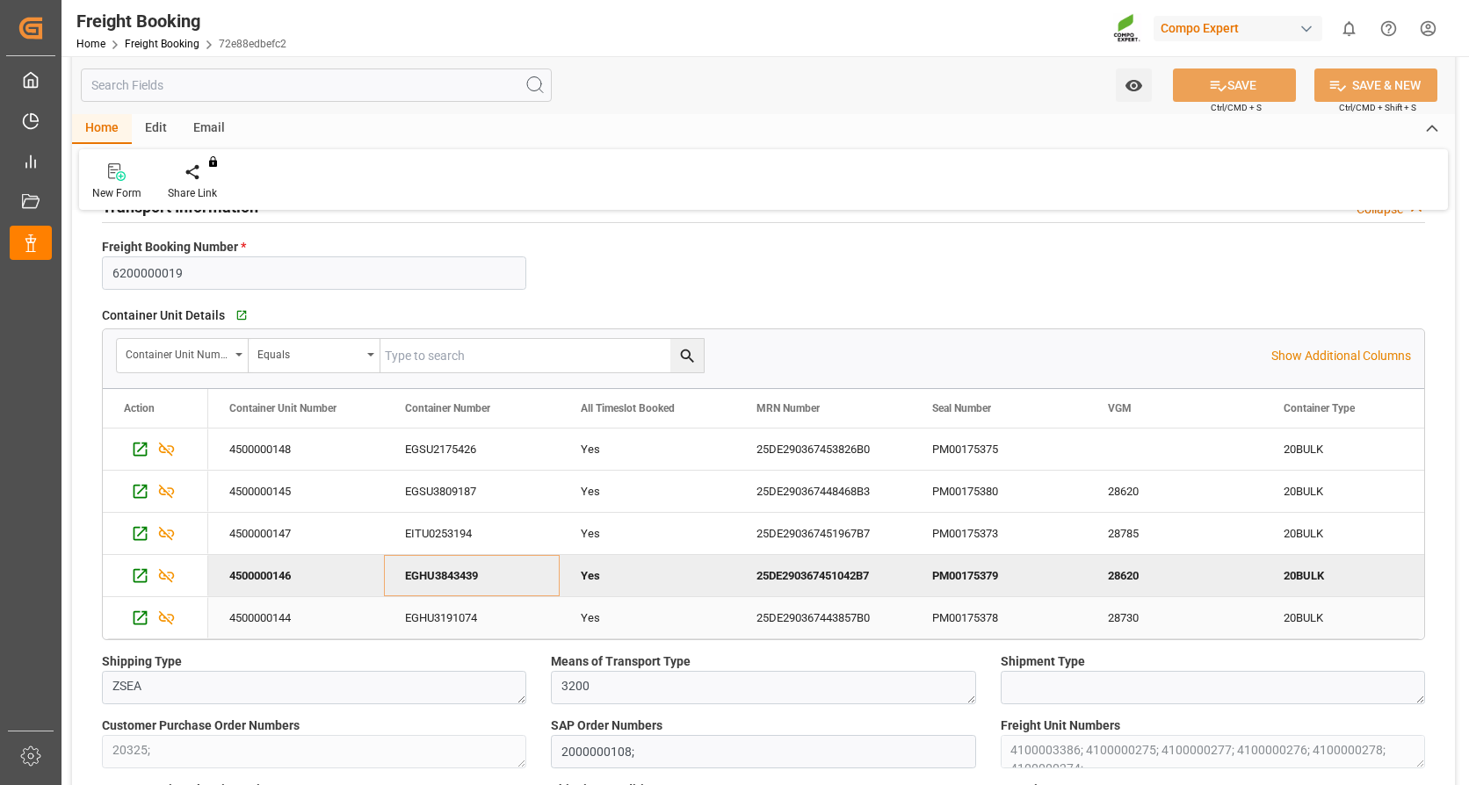
click at [821, 618] on div "25DE290367443857B0" at bounding box center [823, 617] width 176 height 41
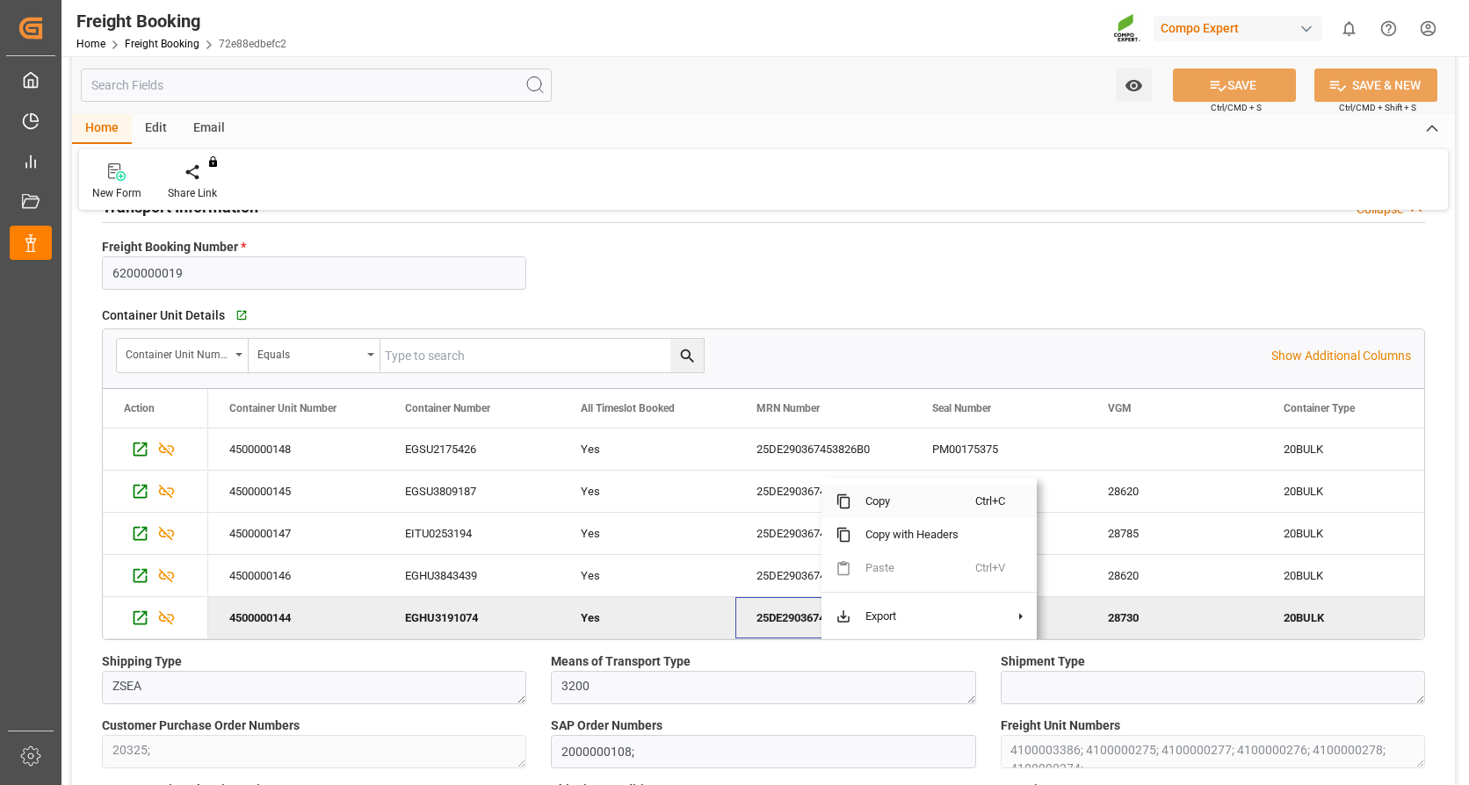
click at [877, 502] on span "Copy" at bounding box center [913, 501] width 124 height 33
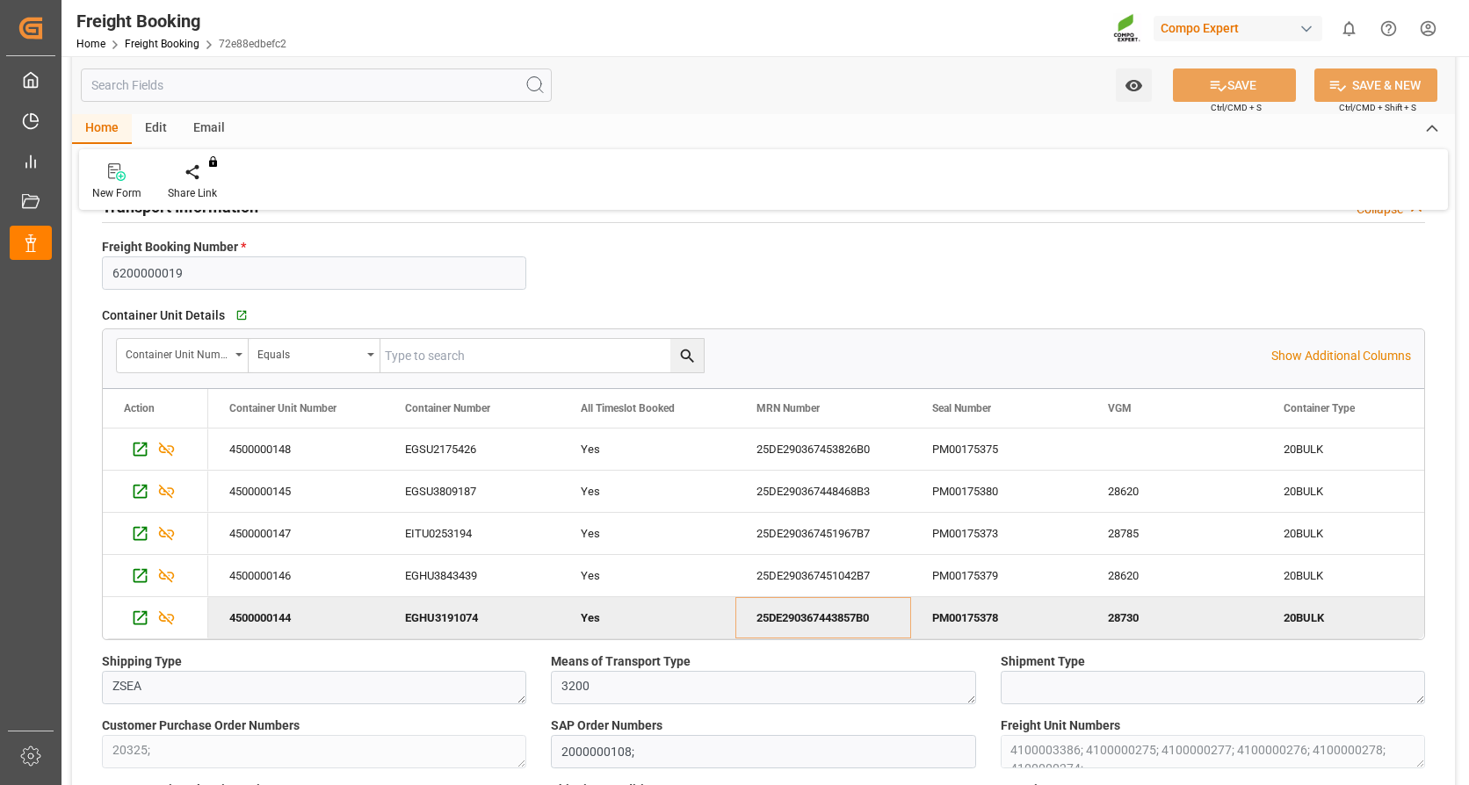
click at [431, 606] on div "EGHU3191074" at bounding box center [472, 617] width 176 height 41
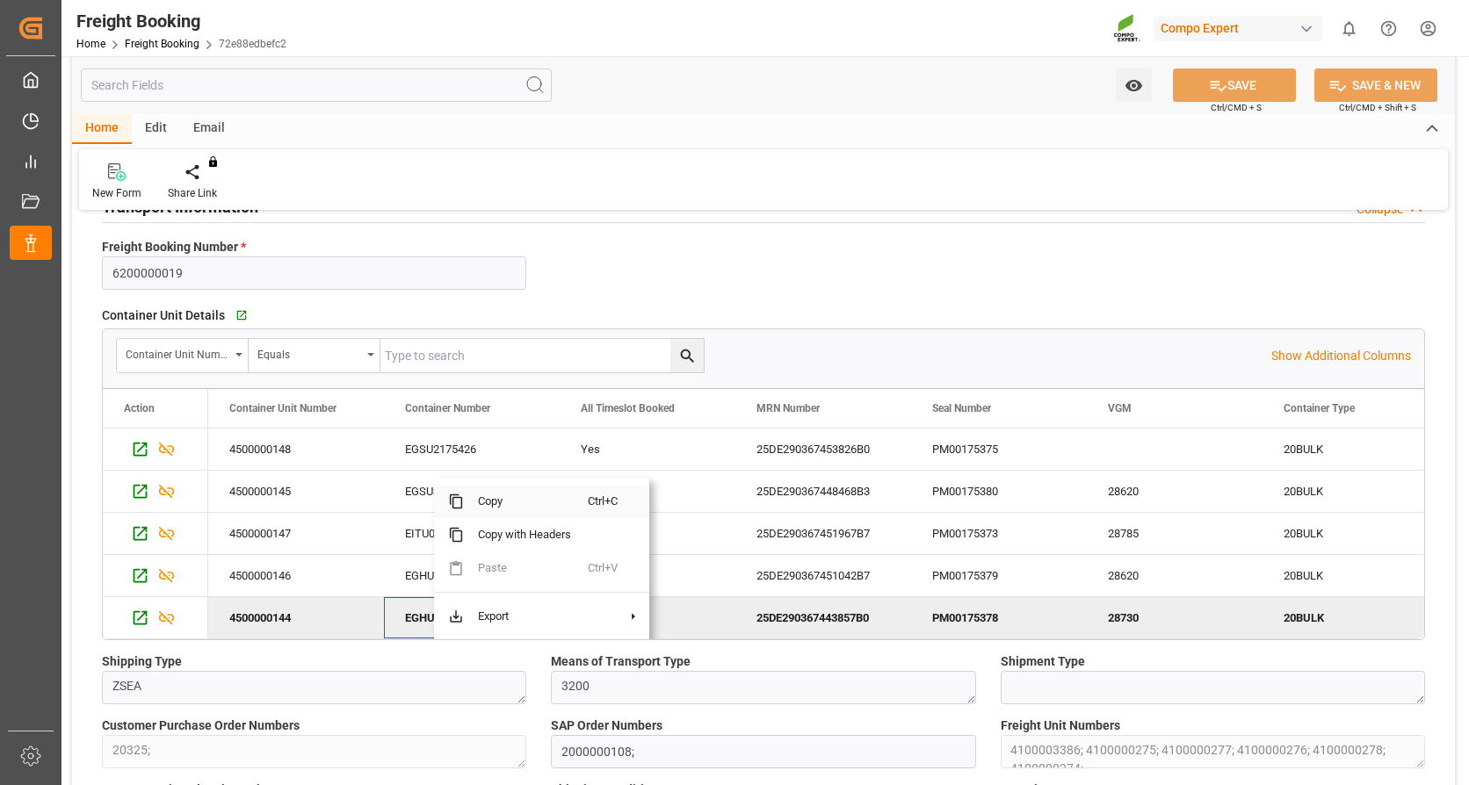
click at [513, 505] on span "Copy" at bounding box center [526, 501] width 124 height 33
